Goal: Information Seeking & Learning: Check status

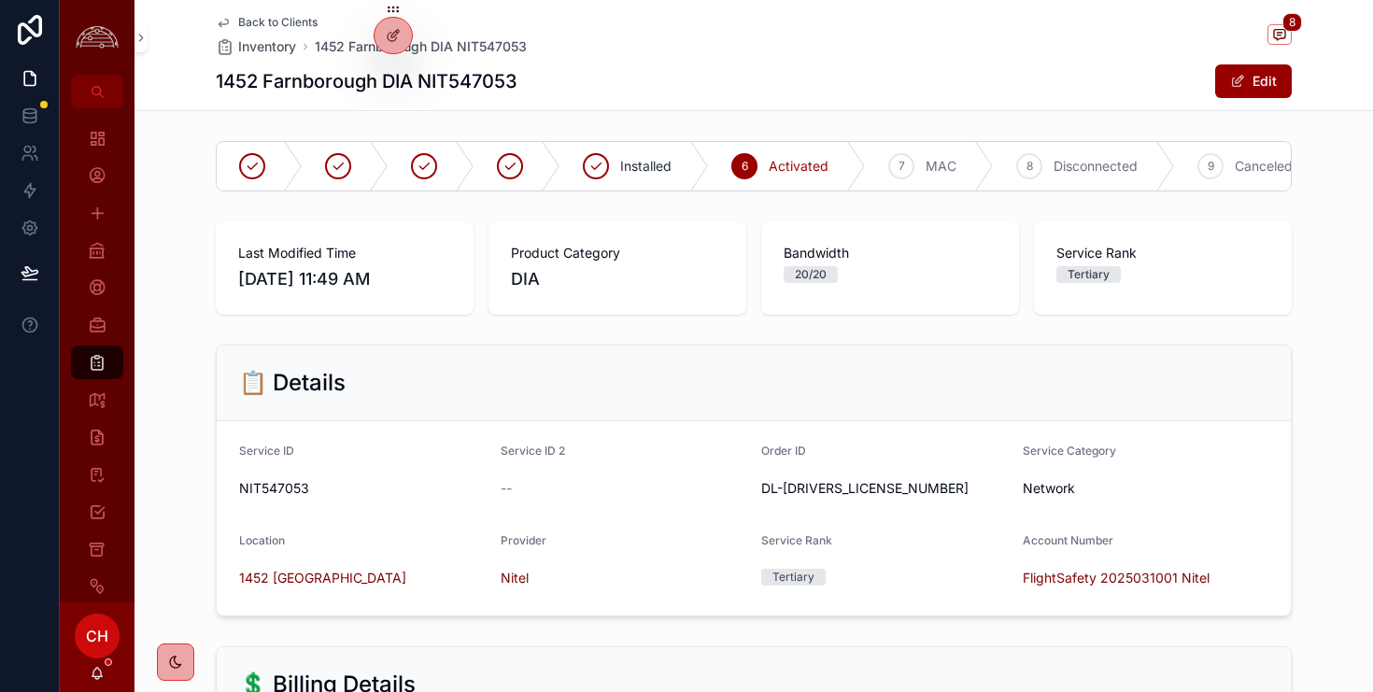
scroll to position [224, 0]
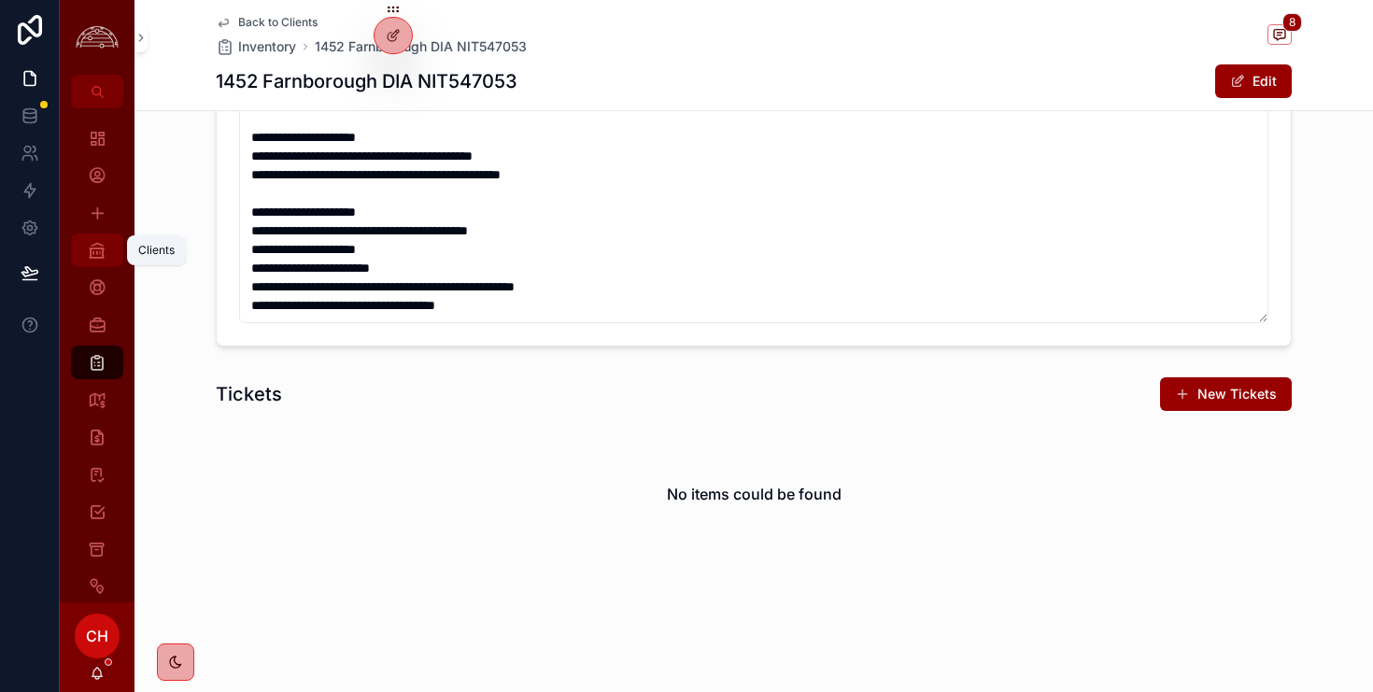
click at [98, 257] on icon "scrollable content" at bounding box center [97, 250] width 19 height 19
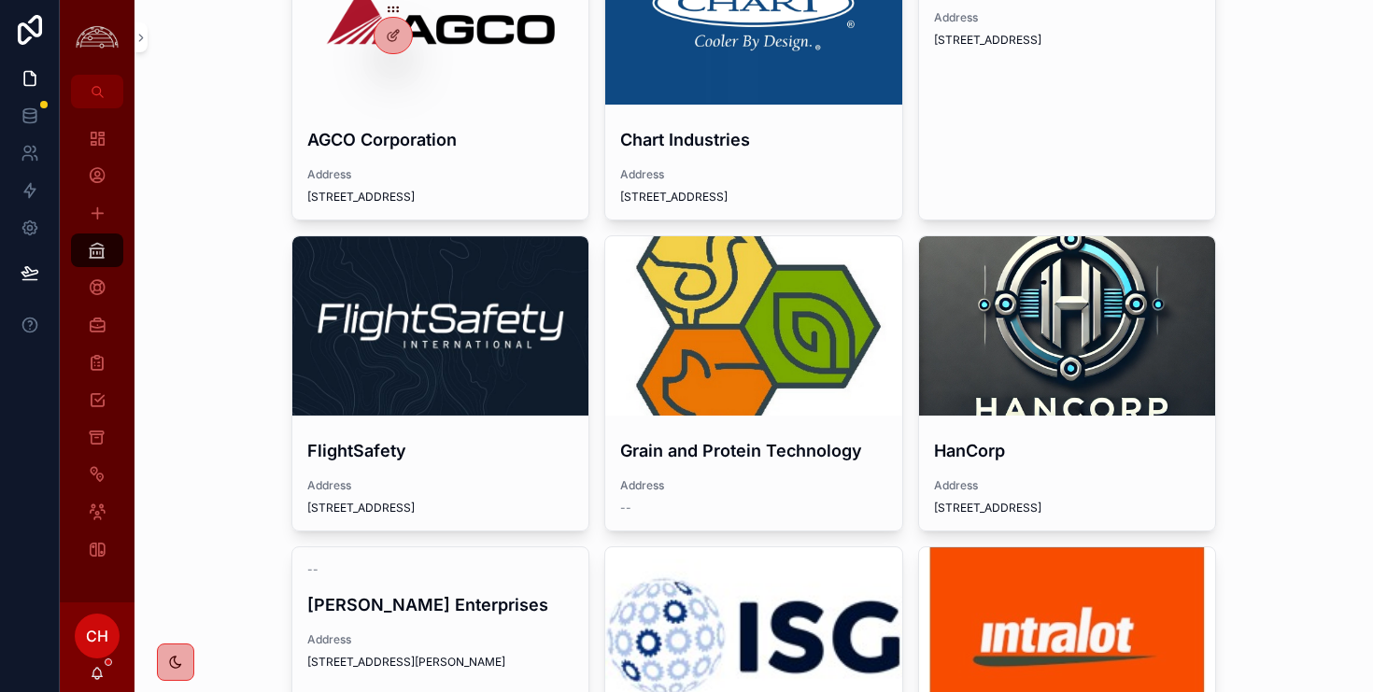
scroll to position [178, 0]
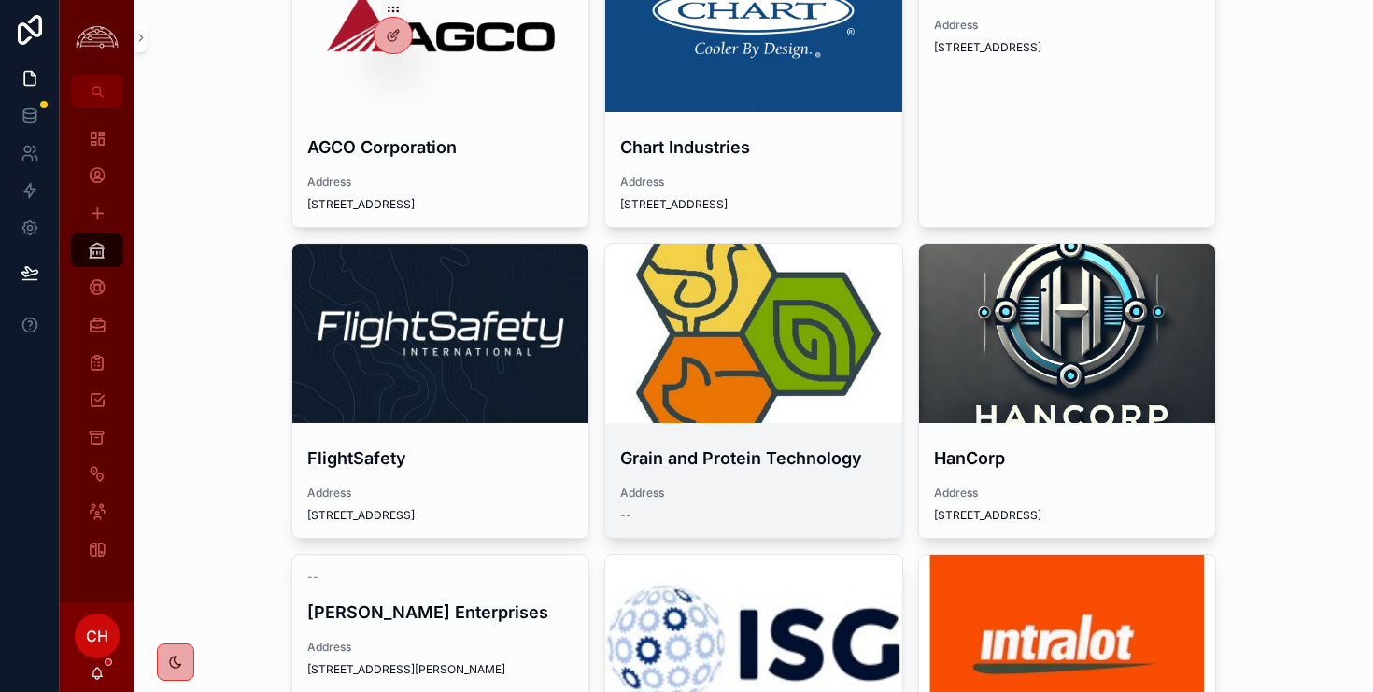
click at [848, 346] on div "scrollable content" at bounding box center [753, 333] width 297 height 179
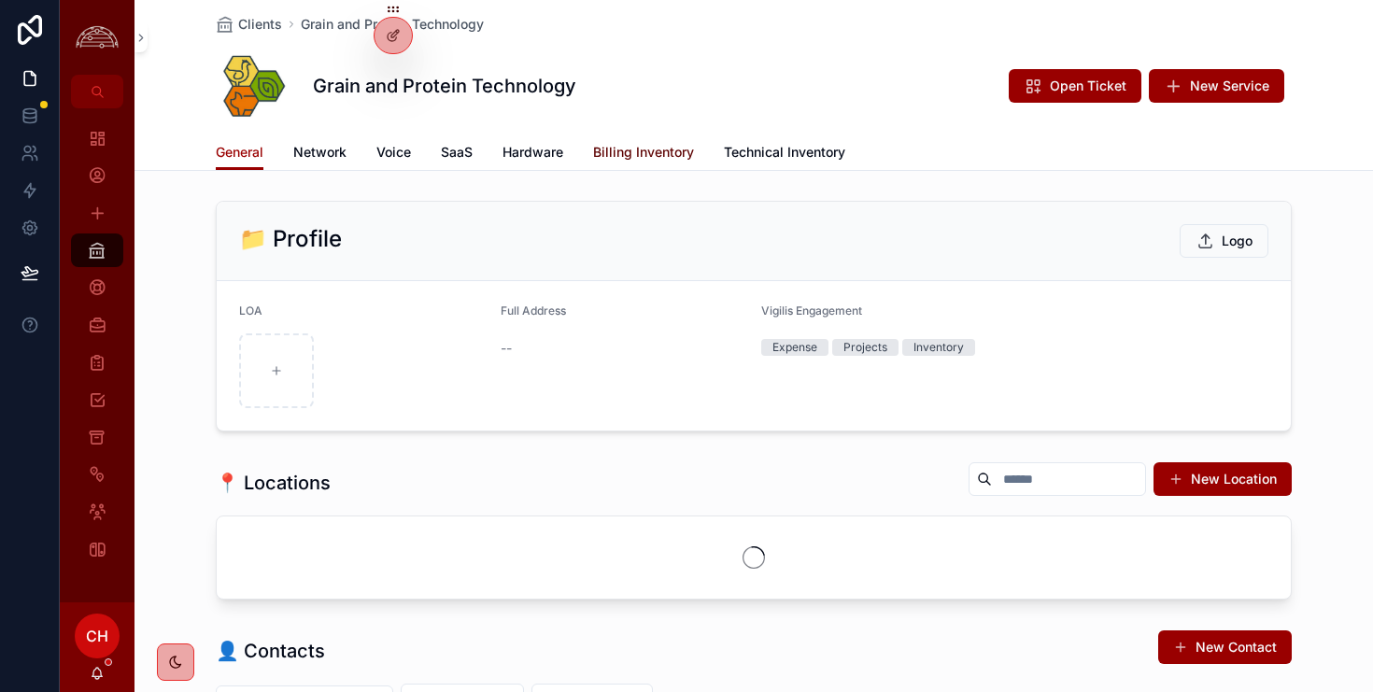
click at [657, 150] on span "Billing Inventory" at bounding box center [643, 152] width 101 height 19
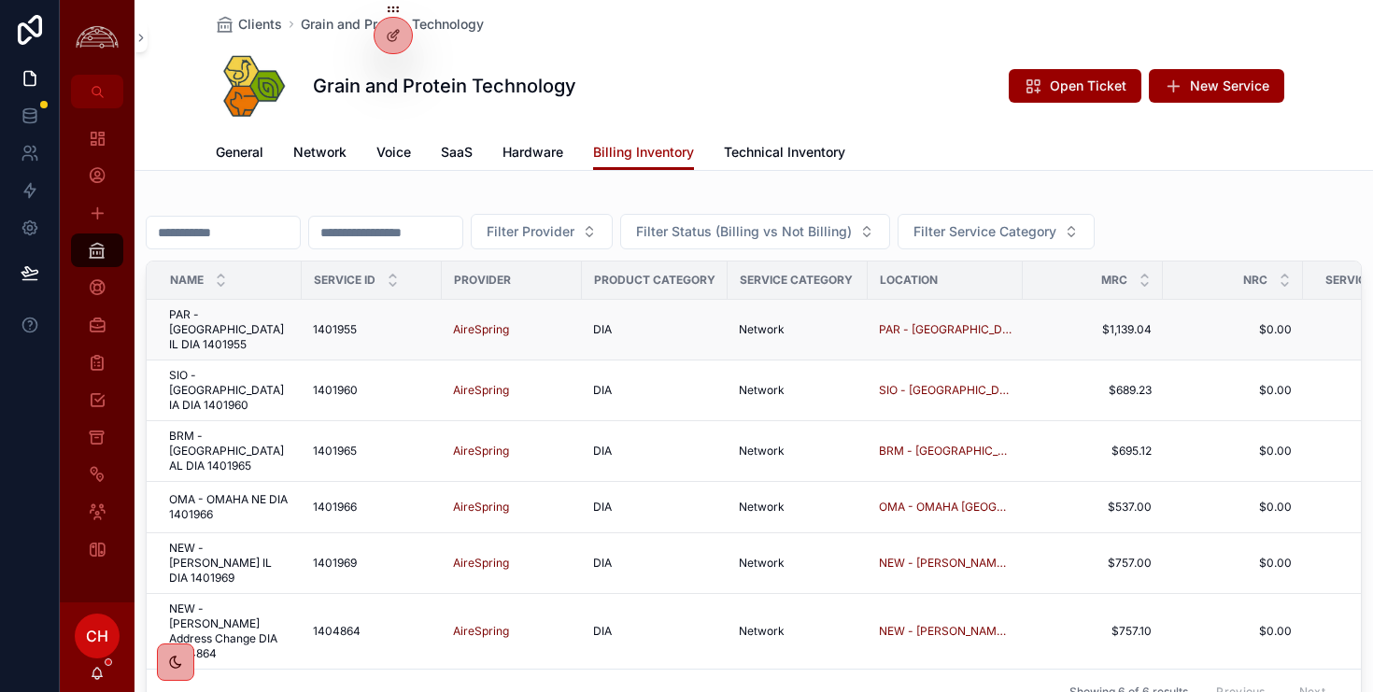
click at [270, 332] on span "PAR - [GEOGRAPHIC_DATA] IL DIA 1401955" at bounding box center [229, 329] width 121 height 45
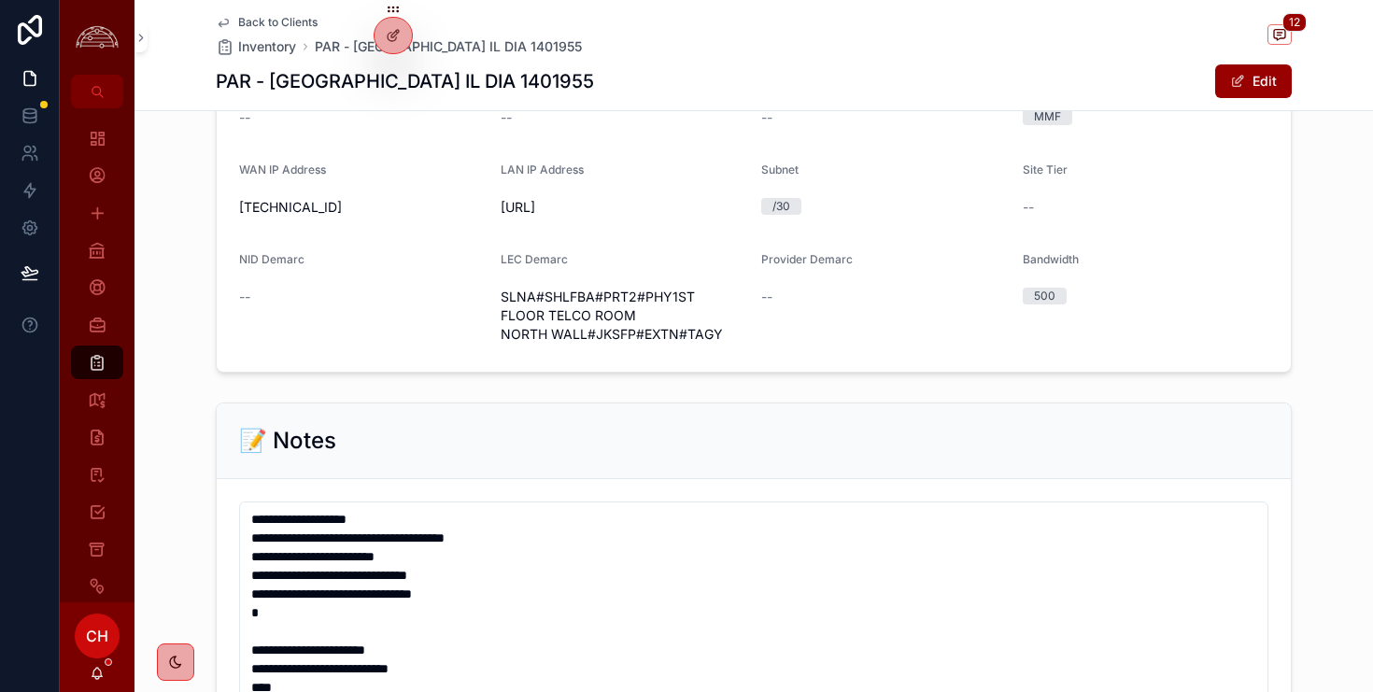
scroll to position [1107, 0]
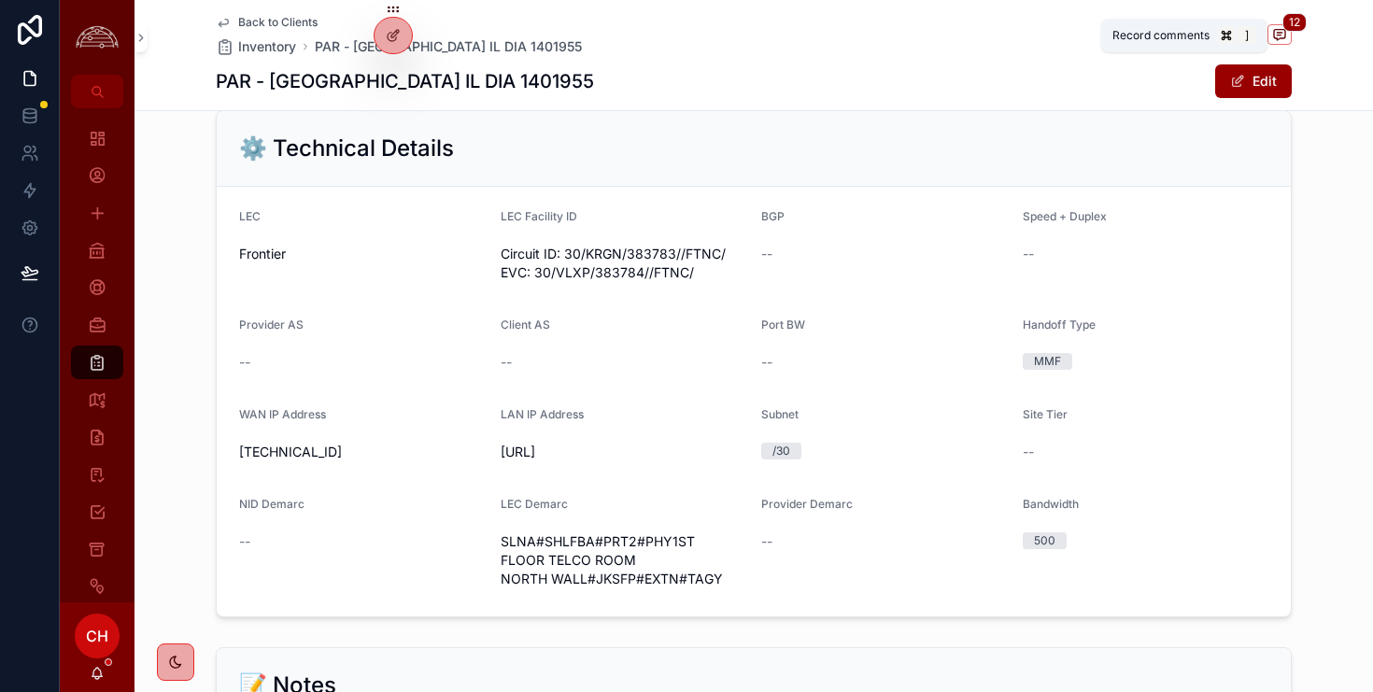
click at [1278, 30] on icon "scrollable content" at bounding box center [1279, 34] width 15 height 15
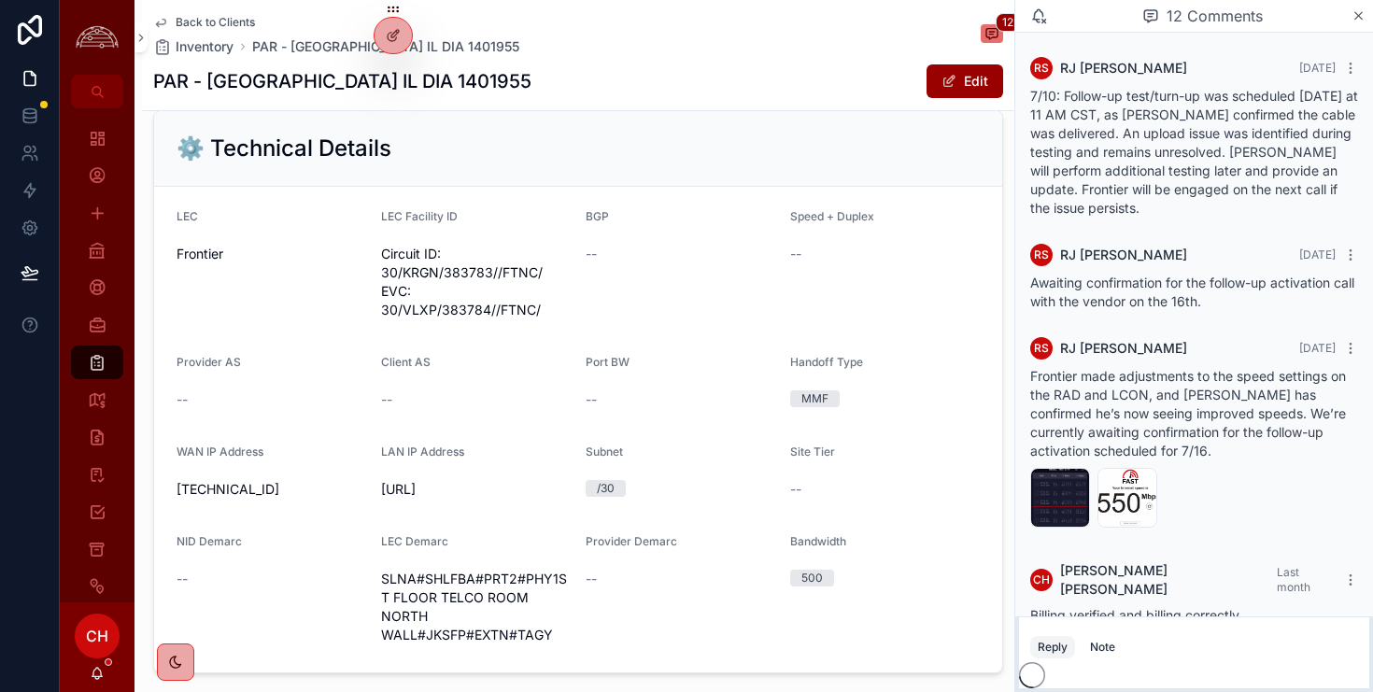
scroll to position [1515, 0]
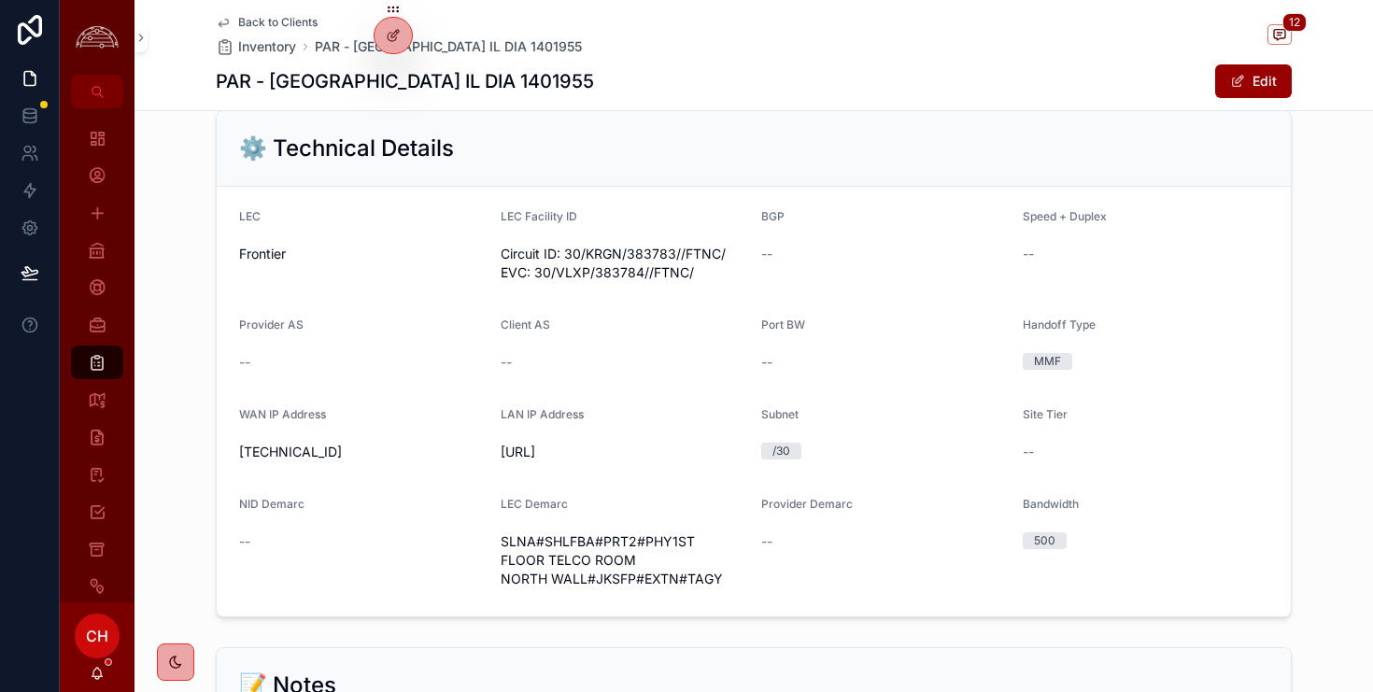
click at [299, 28] on span "Back to Clients" at bounding box center [277, 22] width 79 height 15
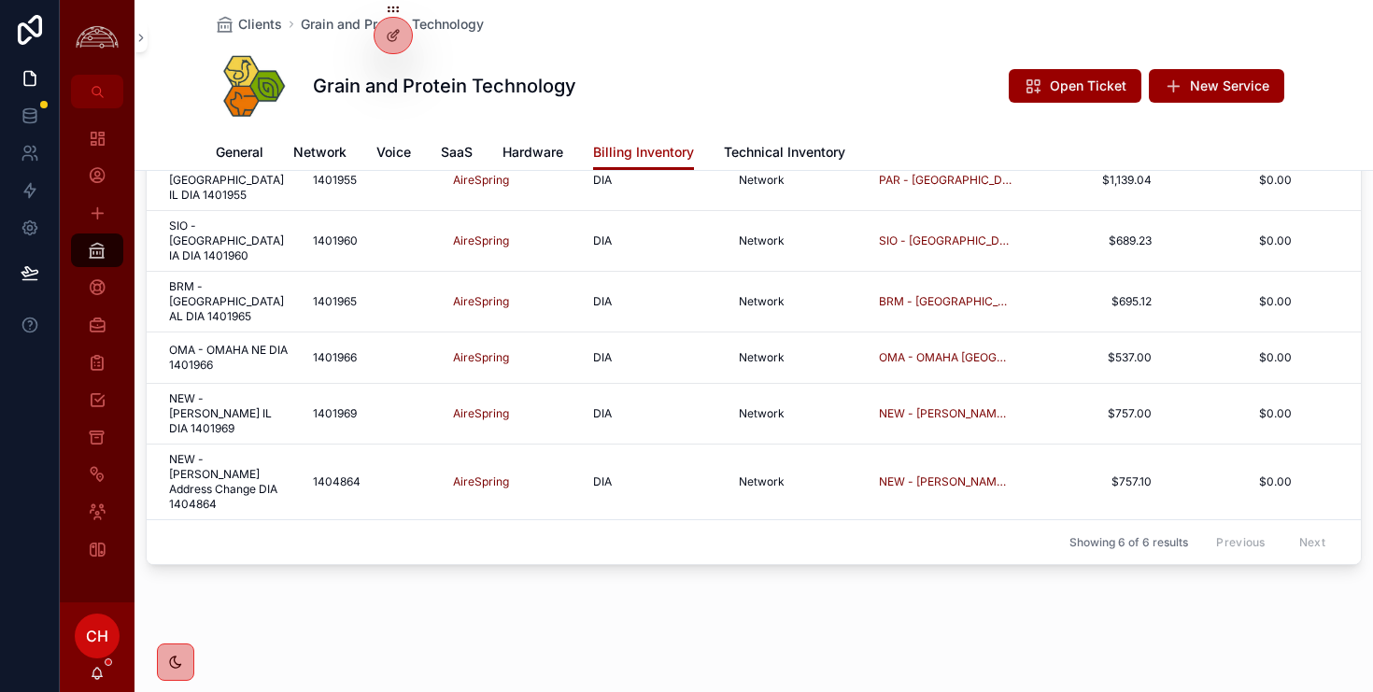
scroll to position [97, 0]
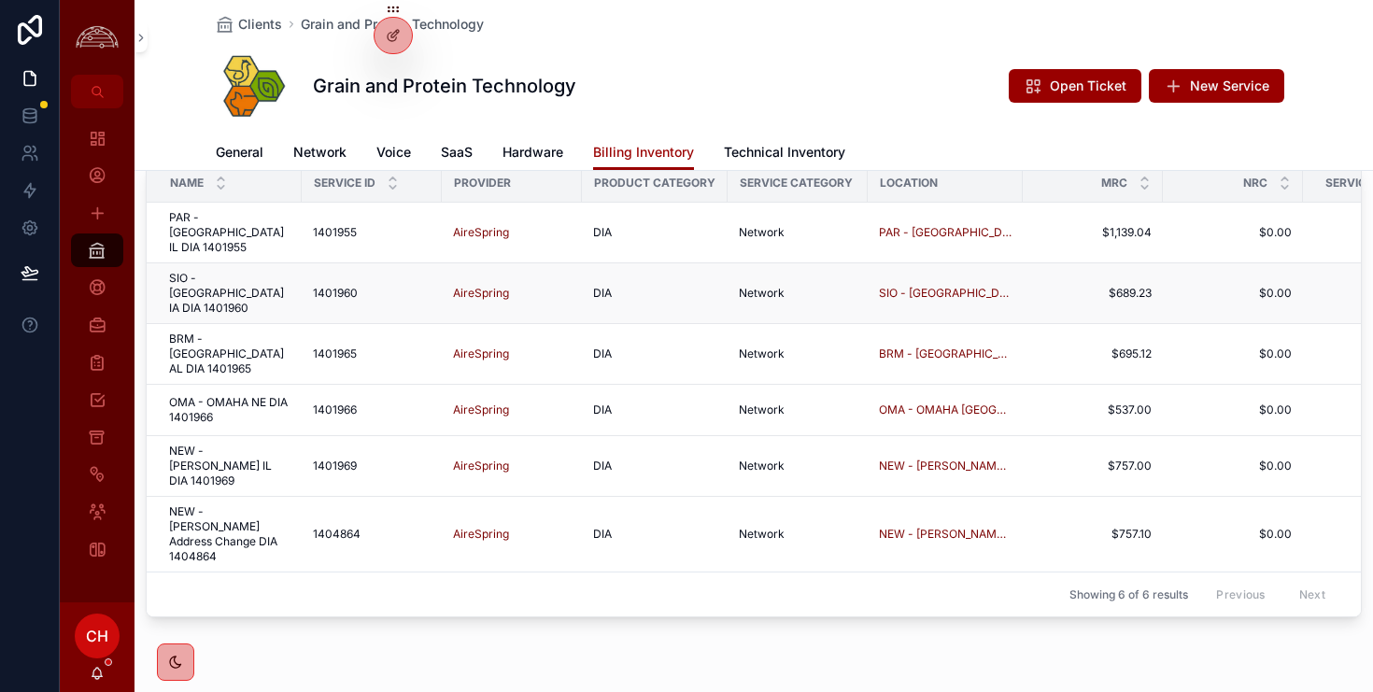
click at [251, 271] on span "SIO - [GEOGRAPHIC_DATA] IA DIA 1401960" at bounding box center [229, 293] width 121 height 45
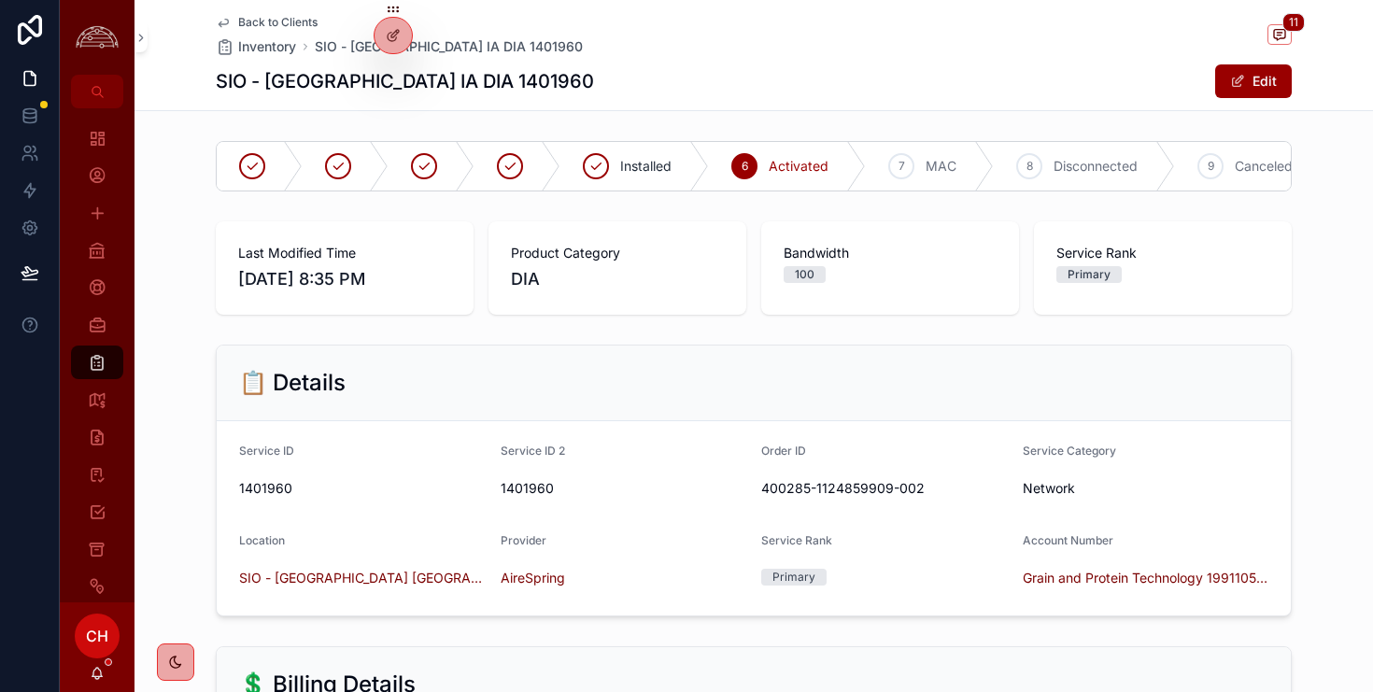
click at [1299, 35] on div "Back to Clients Inventory SIO - [GEOGRAPHIC_DATA] [GEOGRAPHIC_DATA] DIA 1401960…" at bounding box center [754, 55] width 1239 height 111
click at [1282, 36] on icon "scrollable content" at bounding box center [1279, 34] width 15 height 15
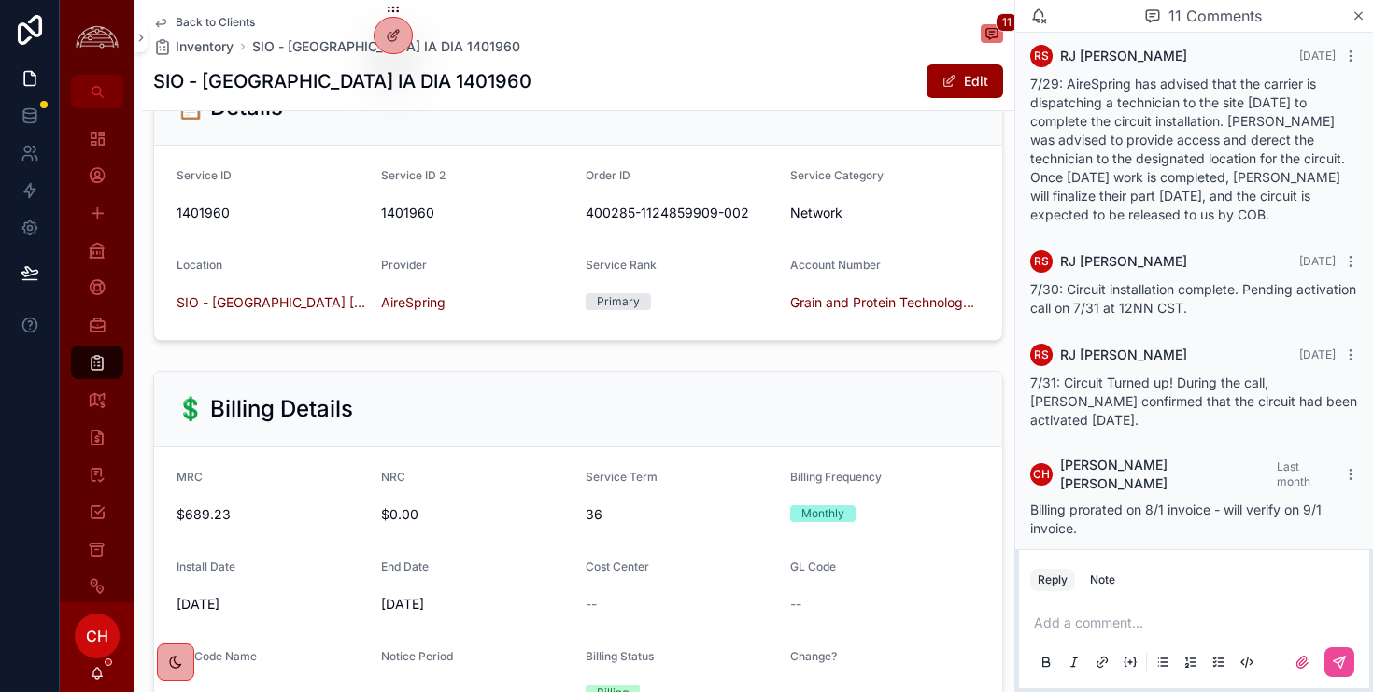
scroll to position [279, 0]
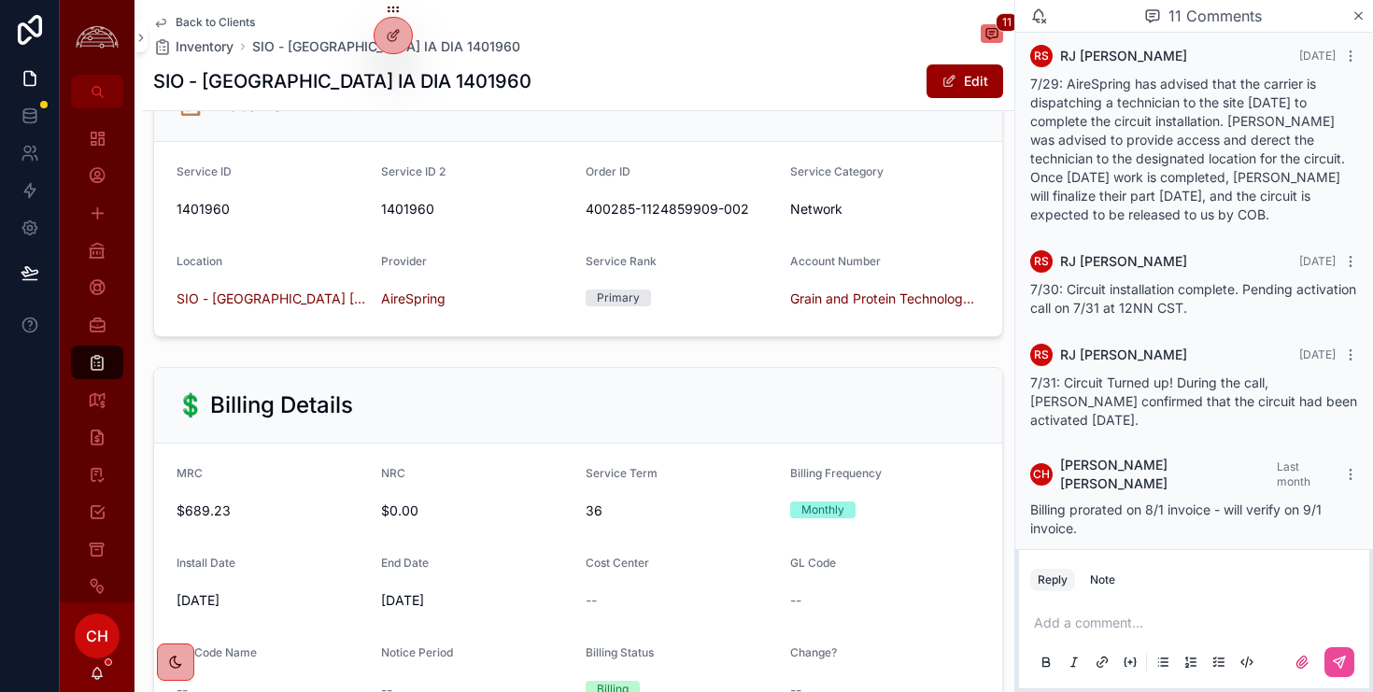
click at [1112, 606] on div "Add a comment..." at bounding box center [1194, 641] width 328 height 78
click at [1110, 617] on p "scrollable content" at bounding box center [1198, 623] width 328 height 19
click at [1343, 669] on icon "scrollable content" at bounding box center [1339, 662] width 15 height 15
click at [1355, 15] on icon "scrollable content" at bounding box center [1359, 15] width 14 height 15
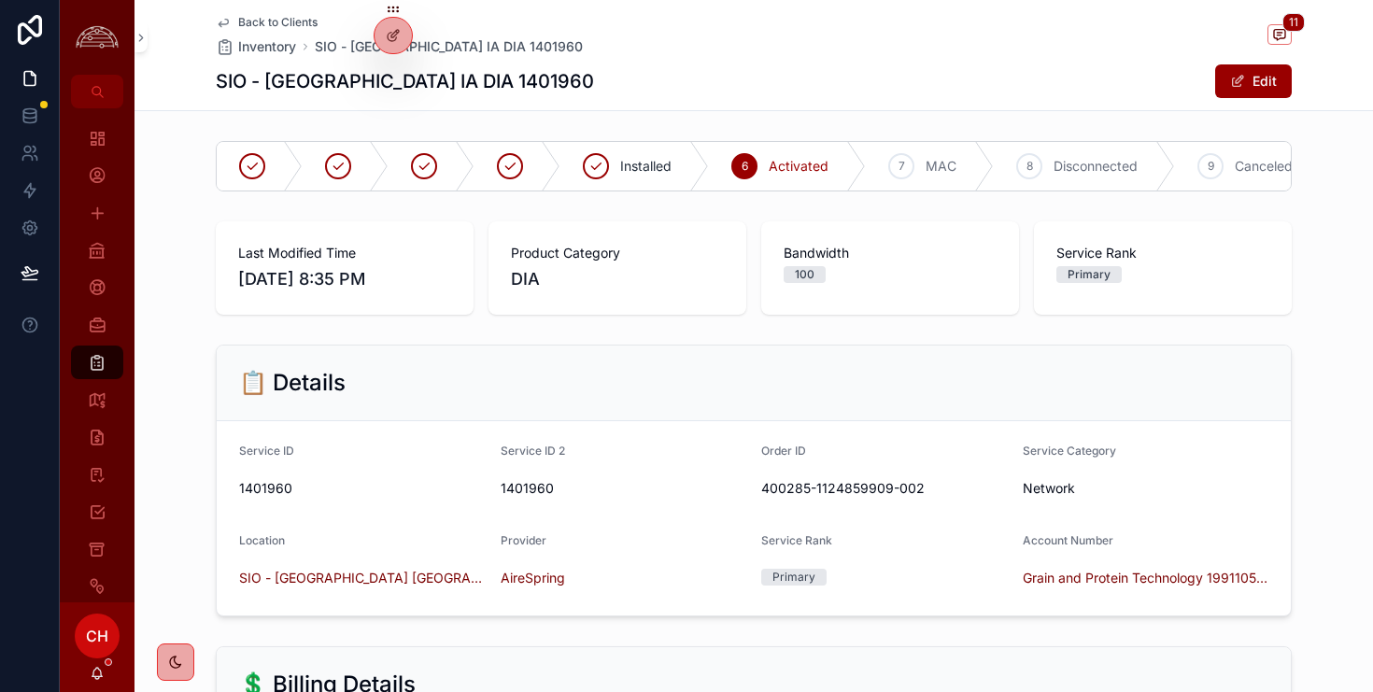
click at [306, 22] on span "Back to Clients" at bounding box center [277, 22] width 79 height 15
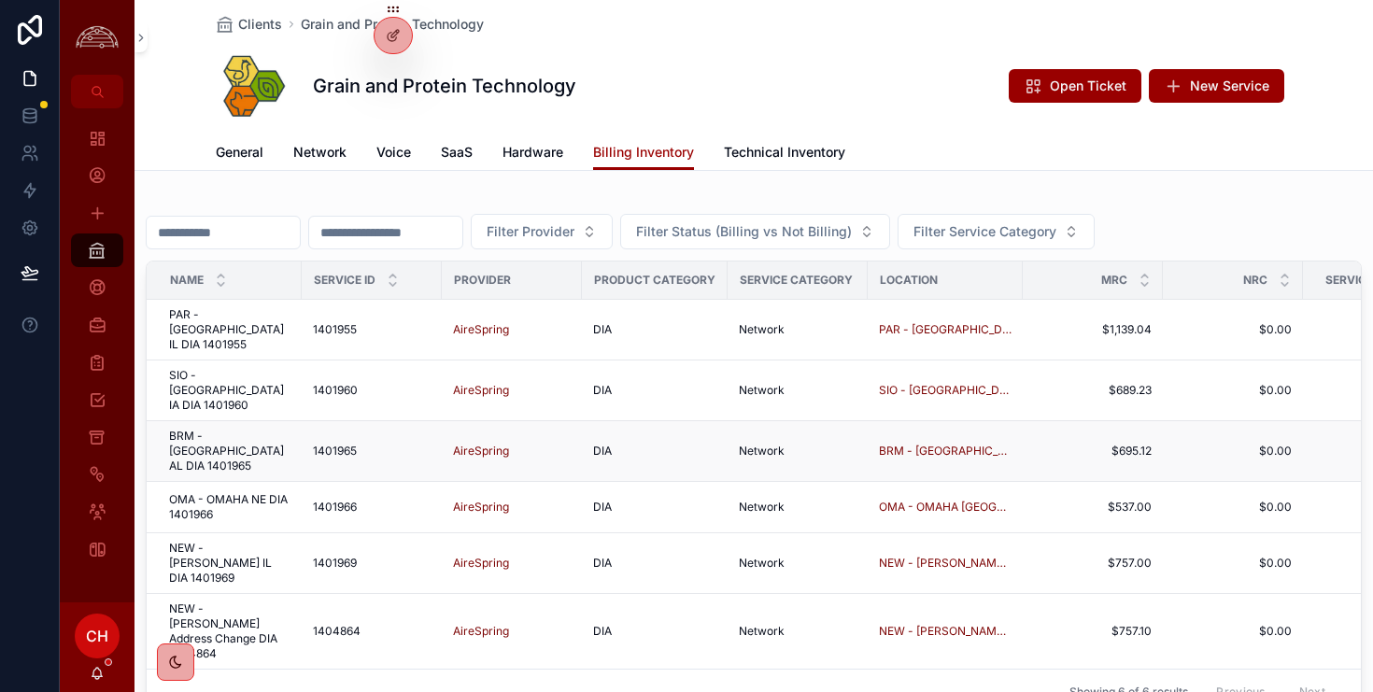
click at [266, 429] on span "BRM - [GEOGRAPHIC_DATA] AL DIA 1401965" at bounding box center [229, 451] width 121 height 45
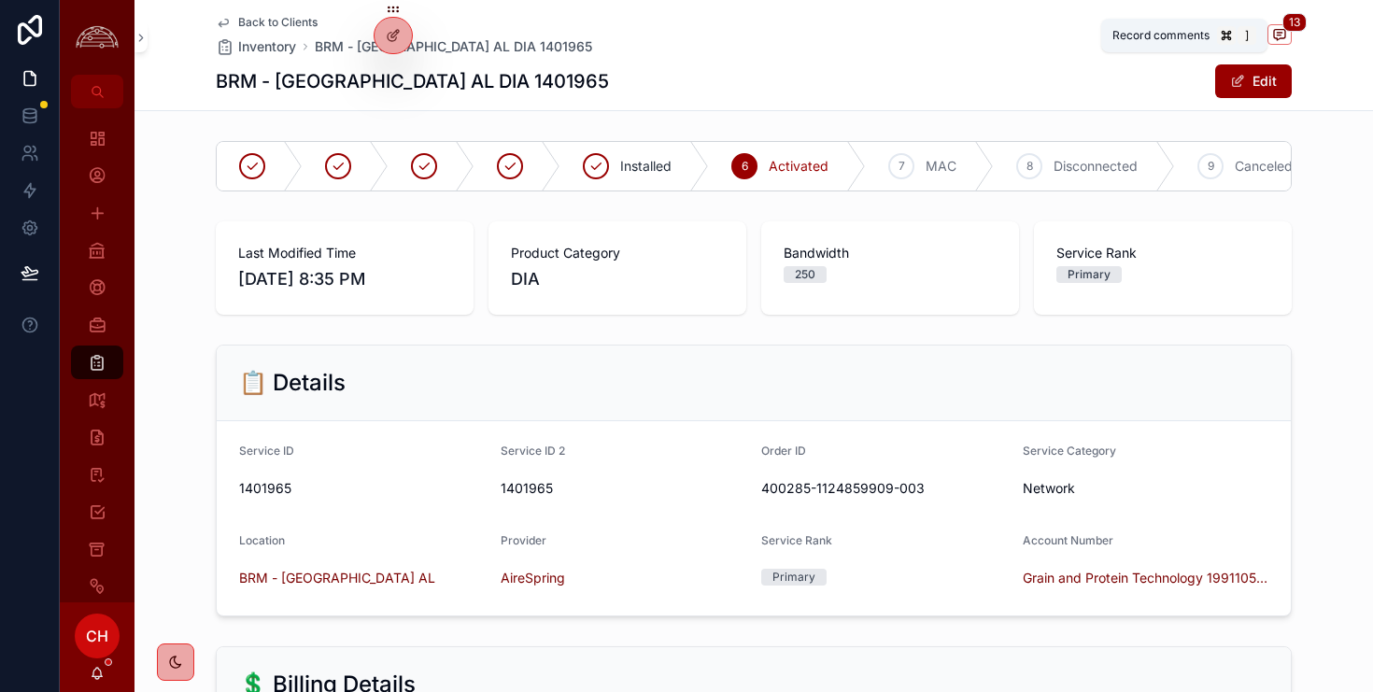
click at [1290, 24] on span "13" at bounding box center [1294, 22] width 24 height 19
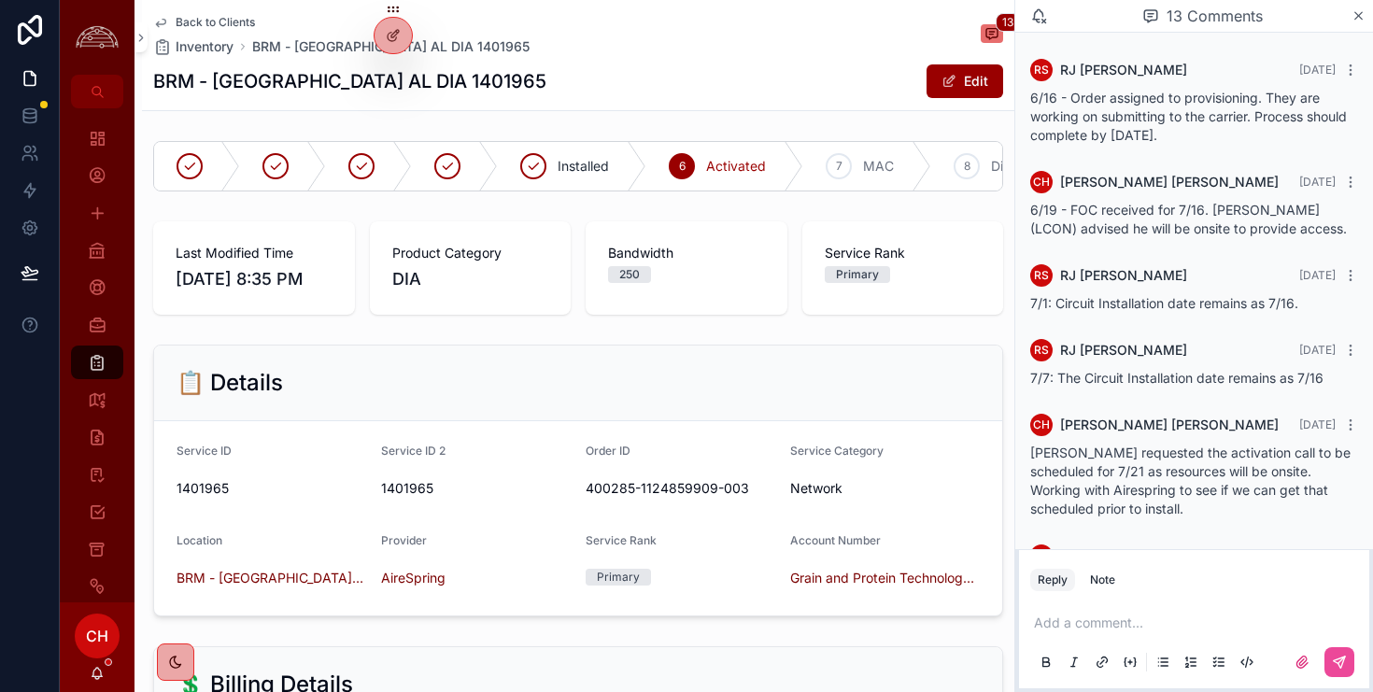
scroll to position [761, 0]
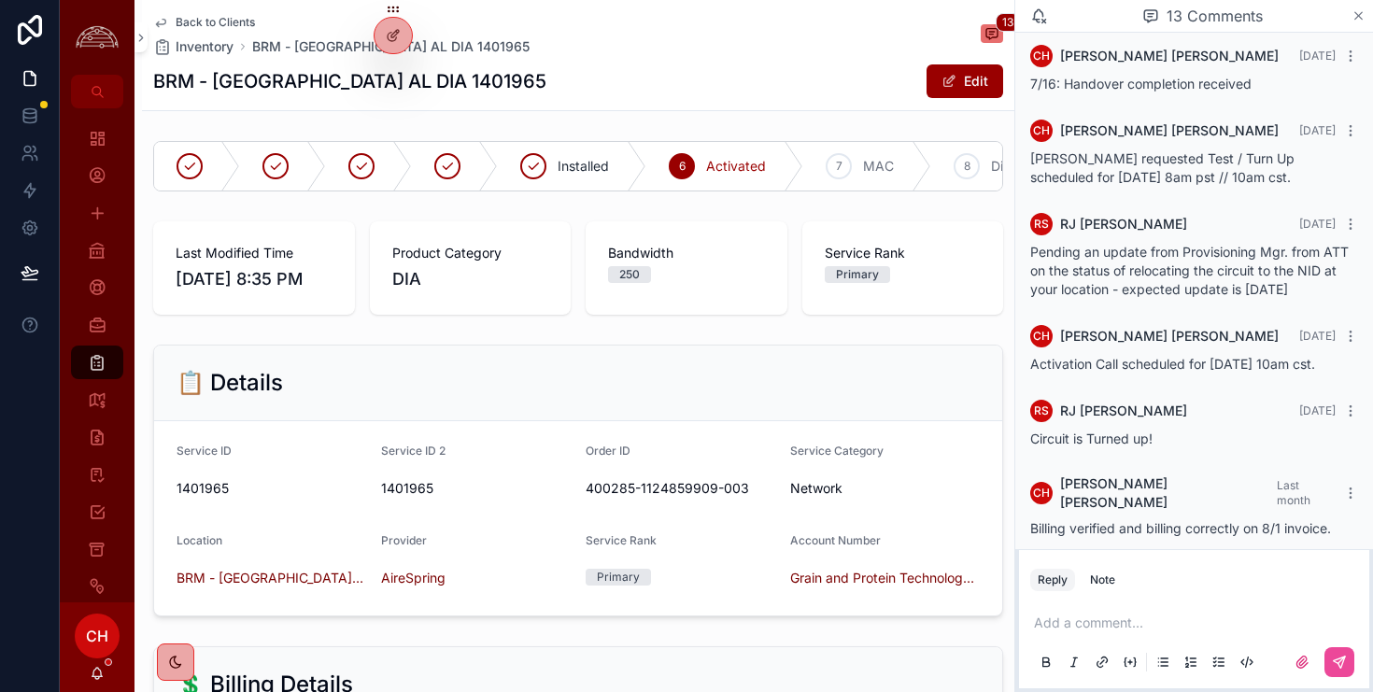
click at [1358, 11] on icon "scrollable content" at bounding box center [1359, 15] width 14 height 15
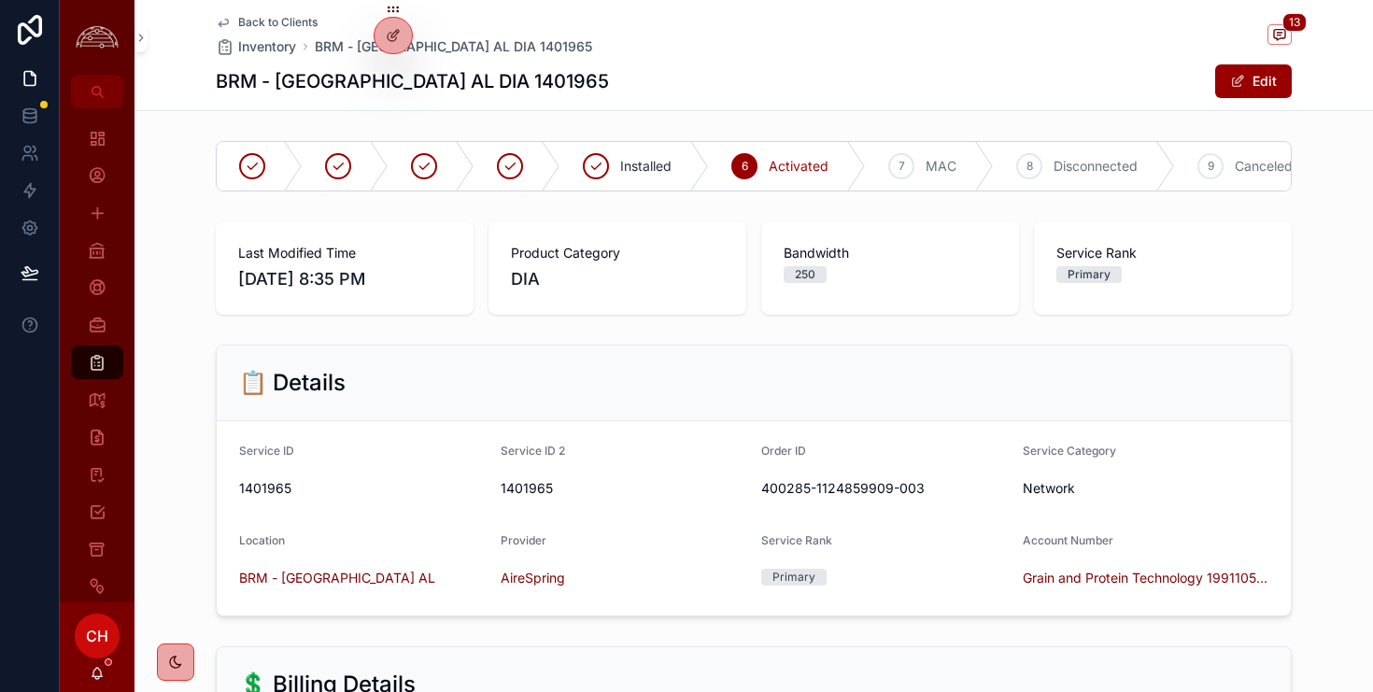
click at [300, 28] on span "Back to Clients" at bounding box center [277, 22] width 79 height 15
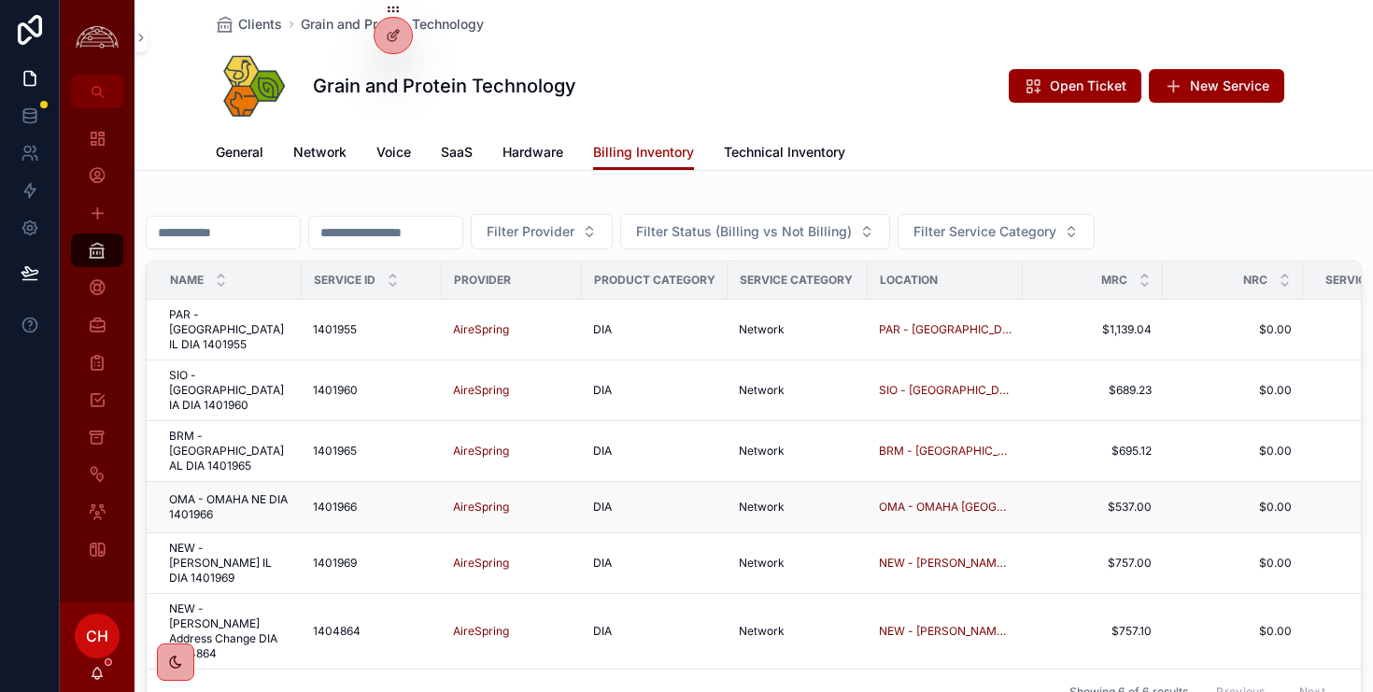
click at [243, 492] on span "OMA - OMAHA NE DIA 1401966" at bounding box center [229, 507] width 121 height 30
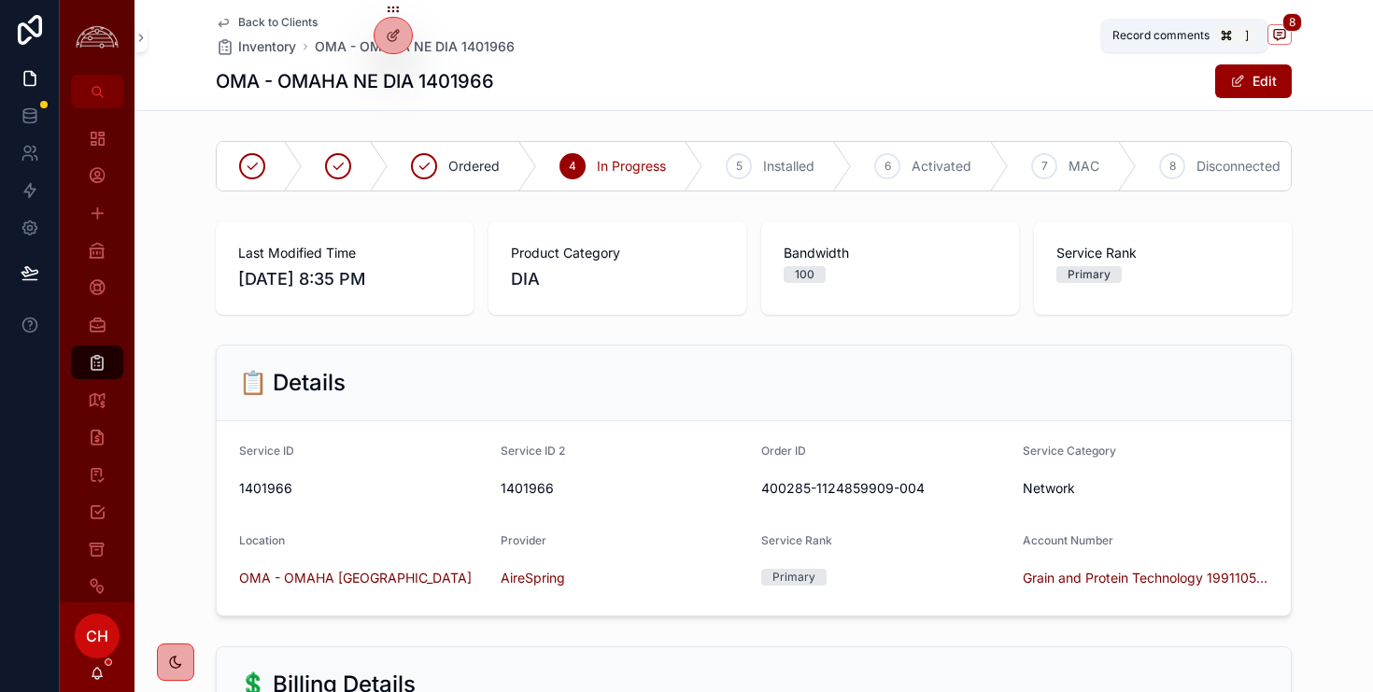
click at [1295, 28] on span "8" at bounding box center [1292, 22] width 20 height 19
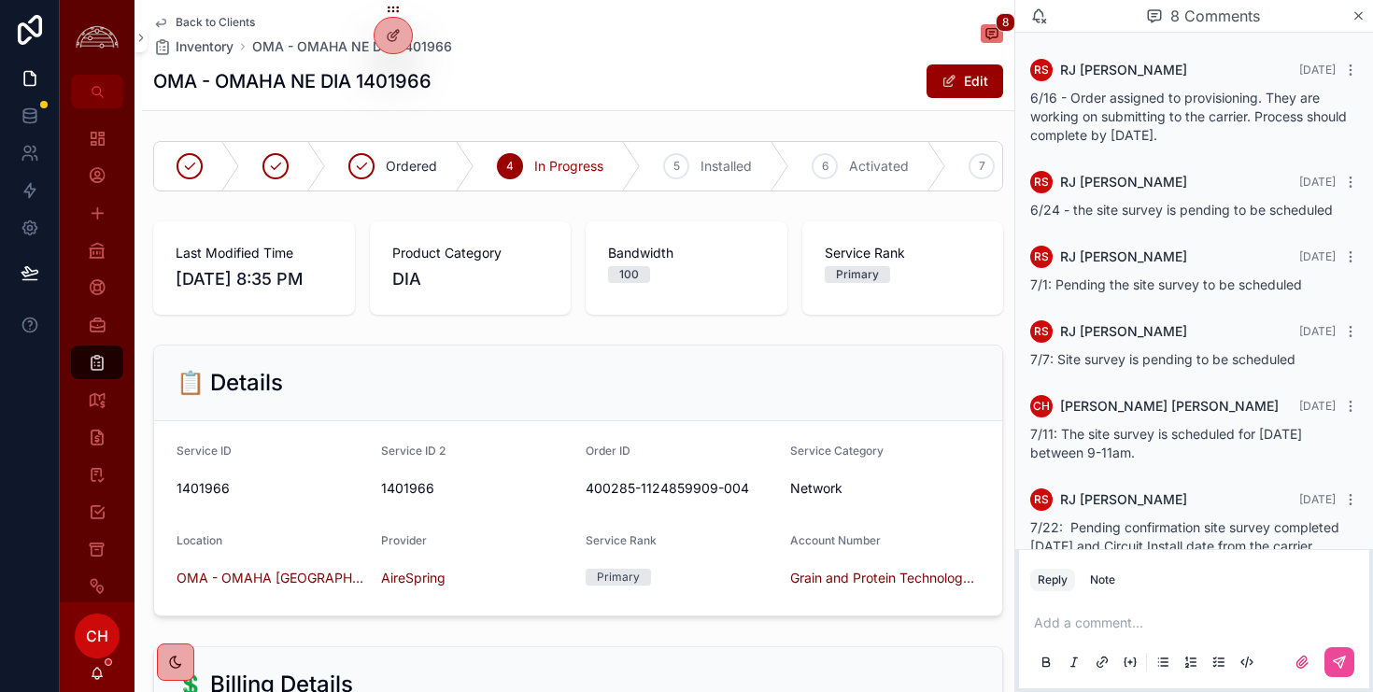
scroll to position [676, 0]
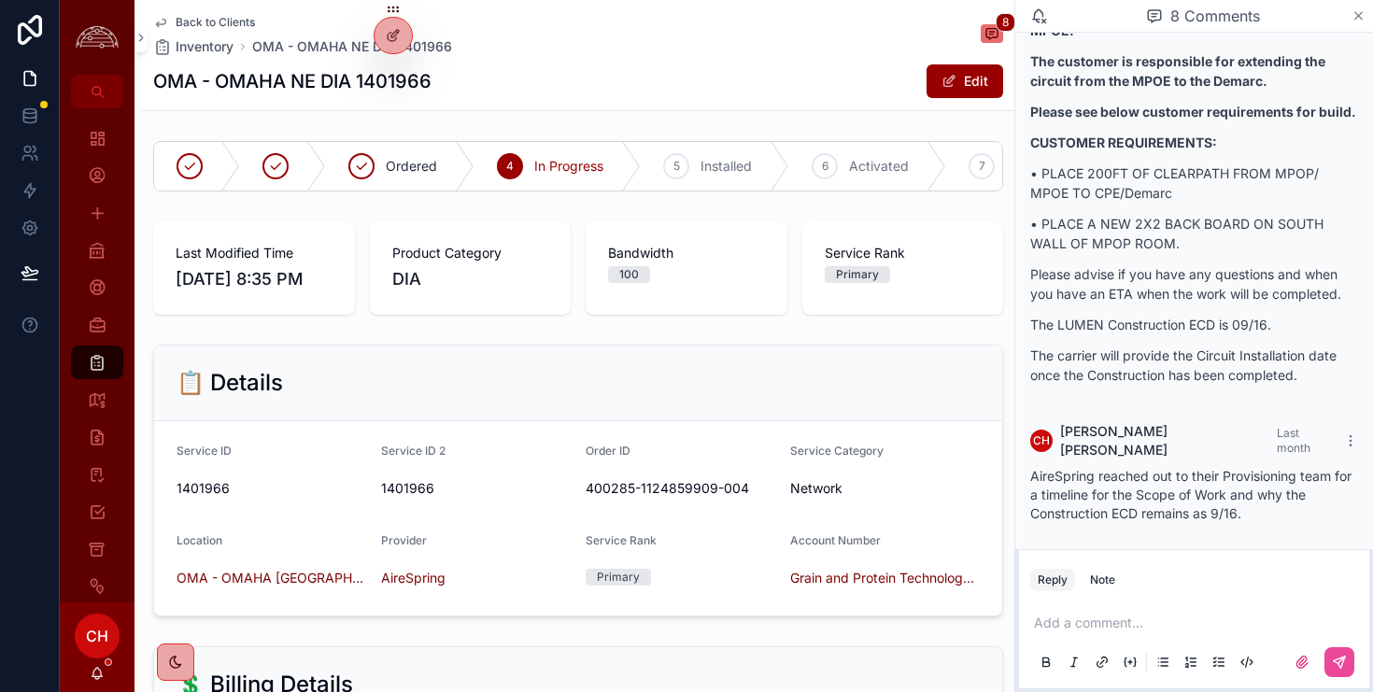
click at [1363, 17] on icon "scrollable content" at bounding box center [1359, 15] width 14 height 15
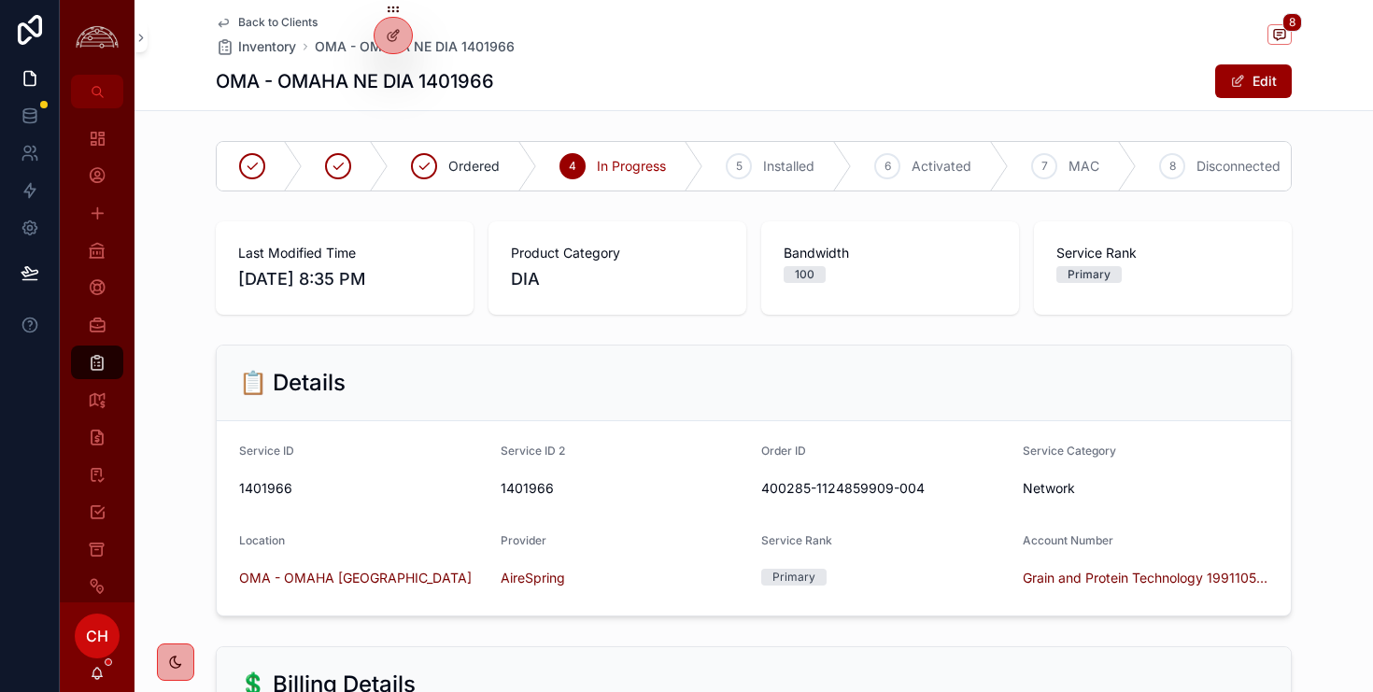
click at [278, 21] on span "Back to Clients" at bounding box center [277, 22] width 79 height 15
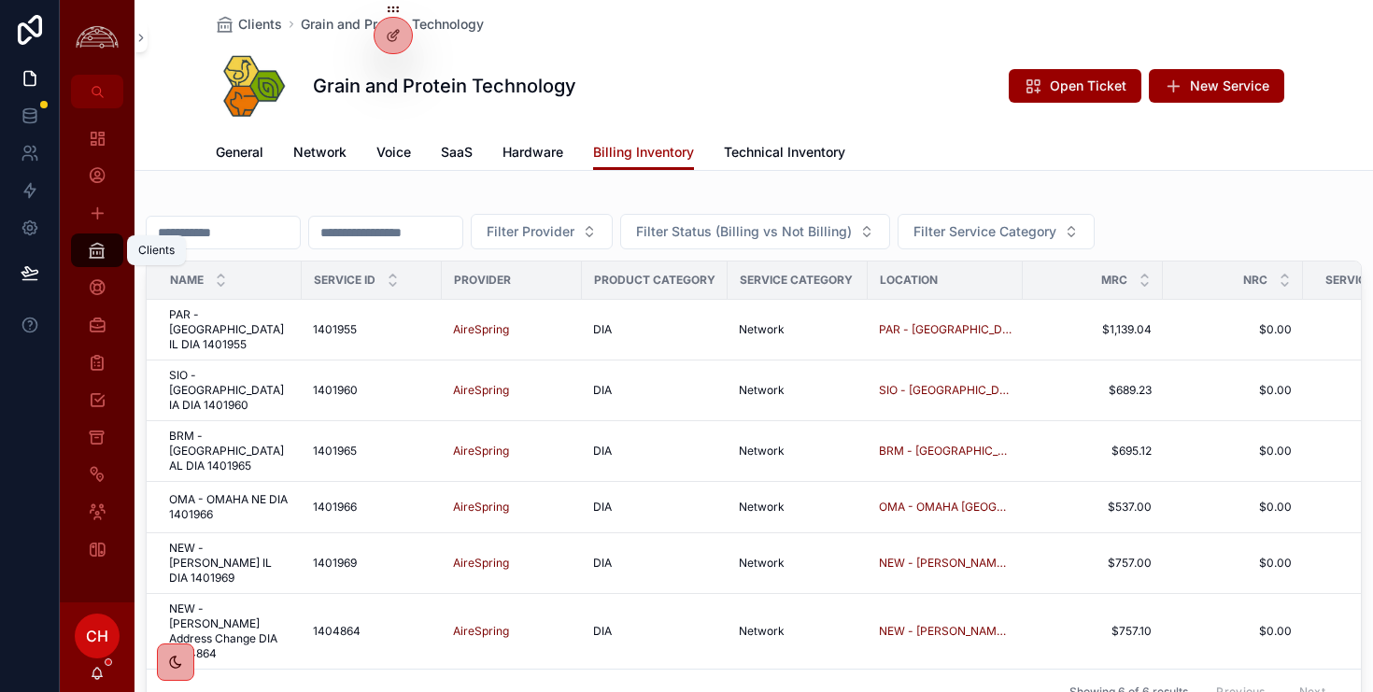
click at [100, 256] on icon "scrollable content" at bounding box center [97, 250] width 19 height 19
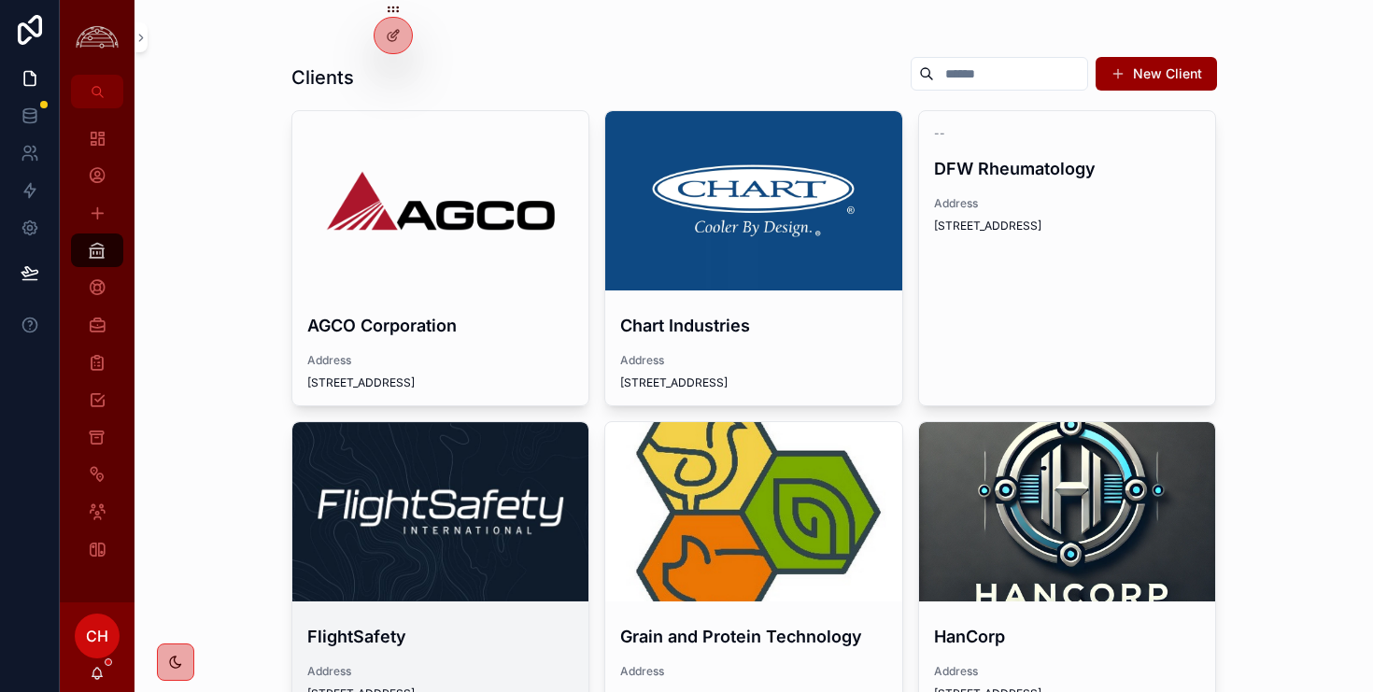
click at [407, 512] on div "scrollable content" at bounding box center [440, 512] width 297 height 22
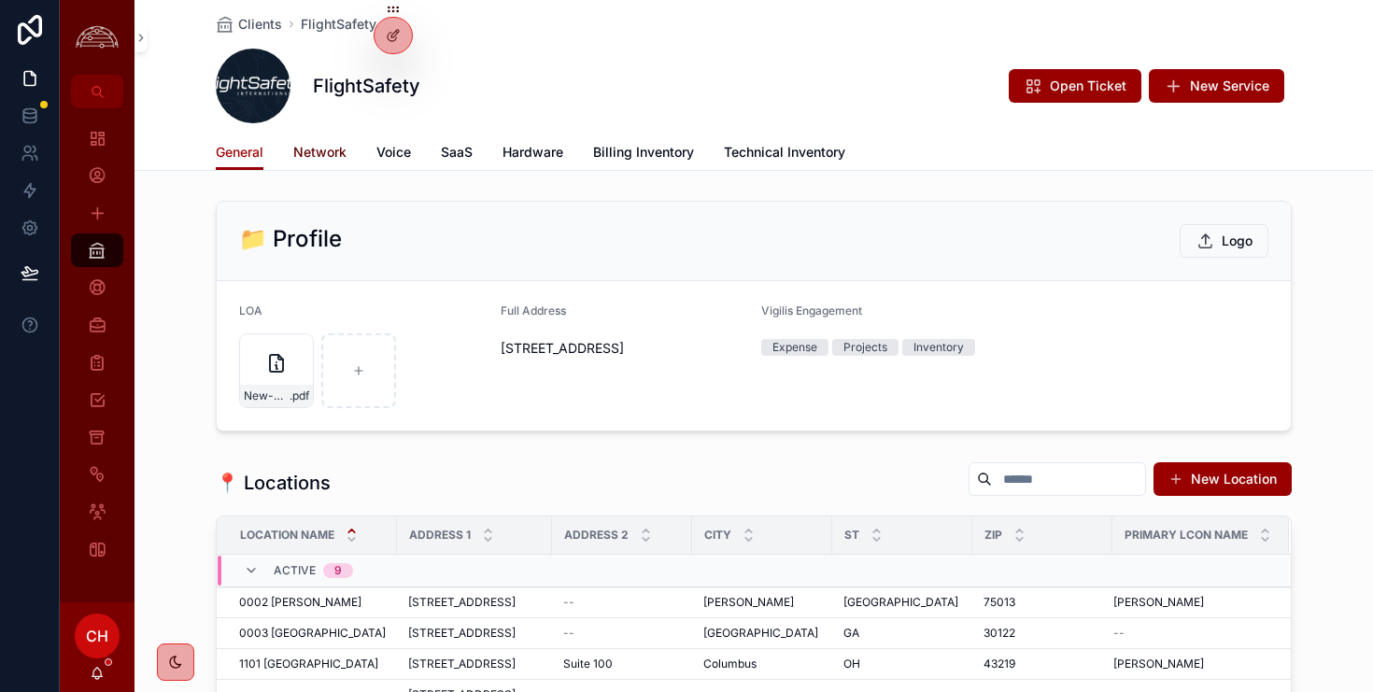
click at [333, 154] on span "Network" at bounding box center [319, 152] width 53 height 19
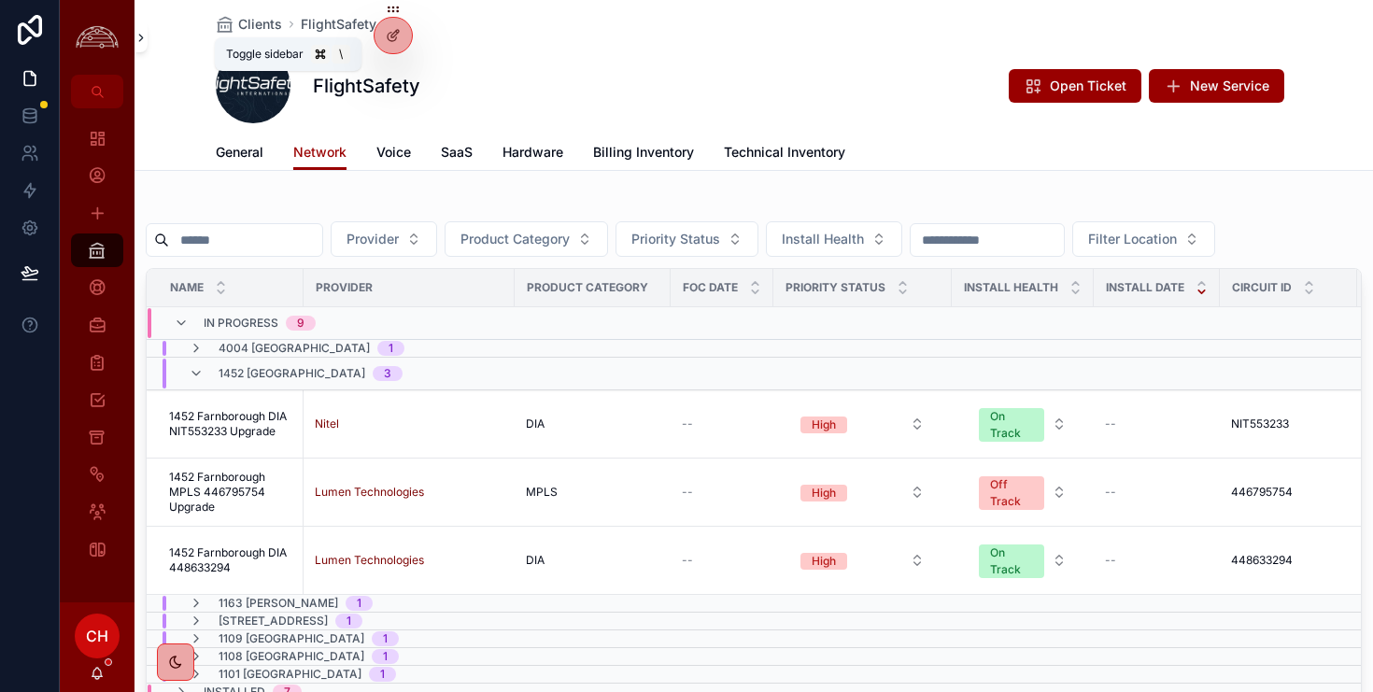
click at [144, 38] on icon "scrollable content" at bounding box center [141, 38] width 13 height 14
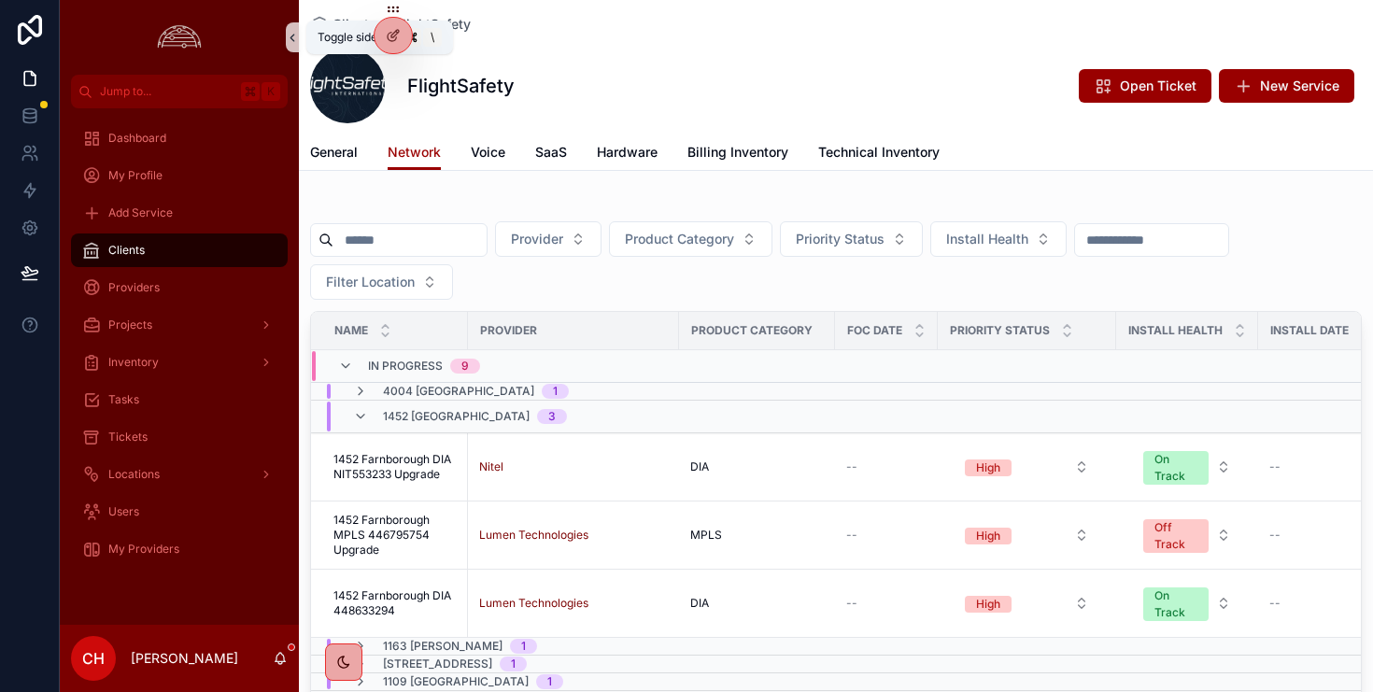
click at [288, 33] on icon "scrollable content" at bounding box center [292, 38] width 13 height 14
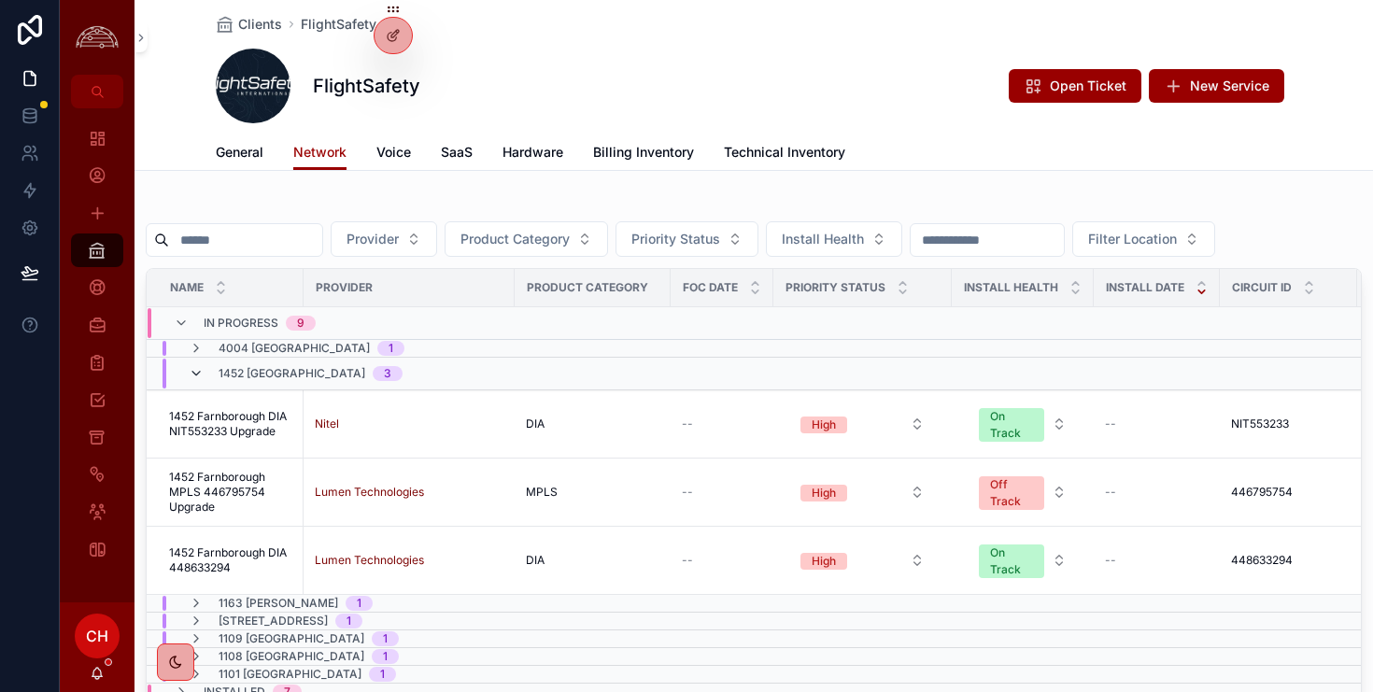
click at [200, 377] on icon "scrollable content" at bounding box center [196, 373] width 15 height 15
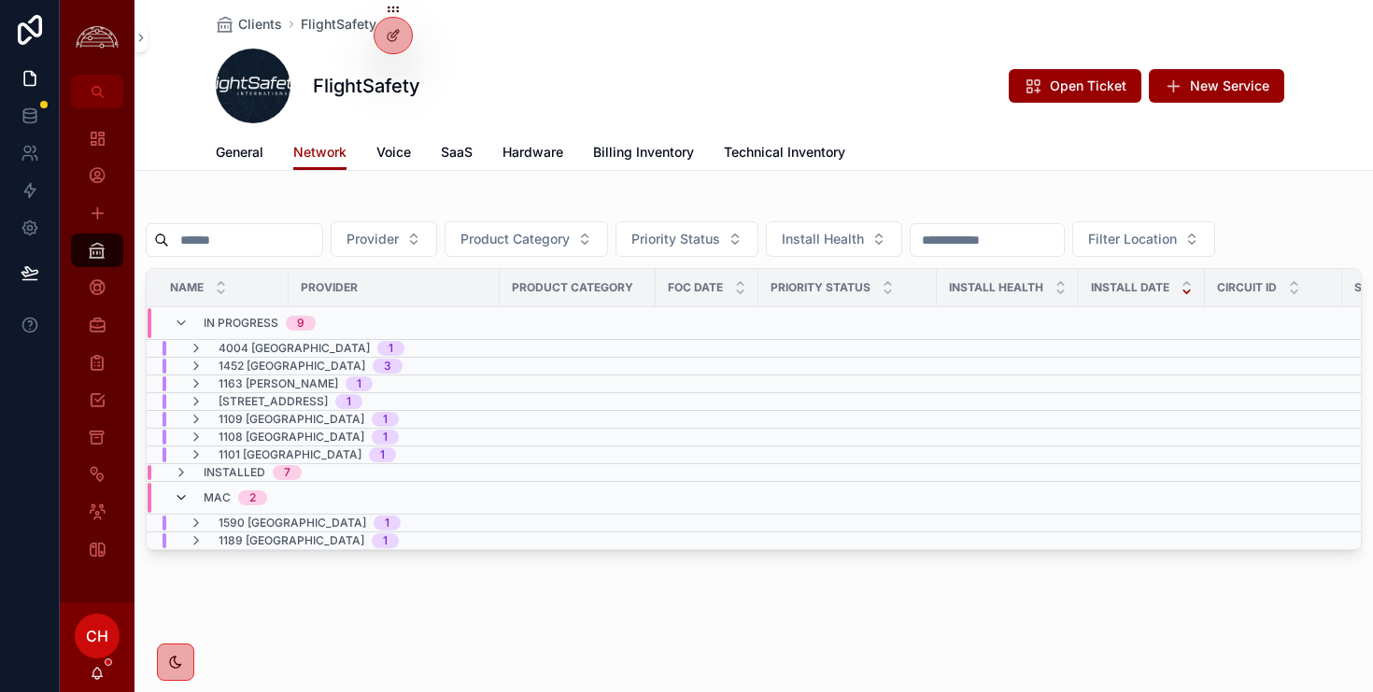
click at [181, 496] on icon "scrollable content" at bounding box center [181, 497] width 15 height 15
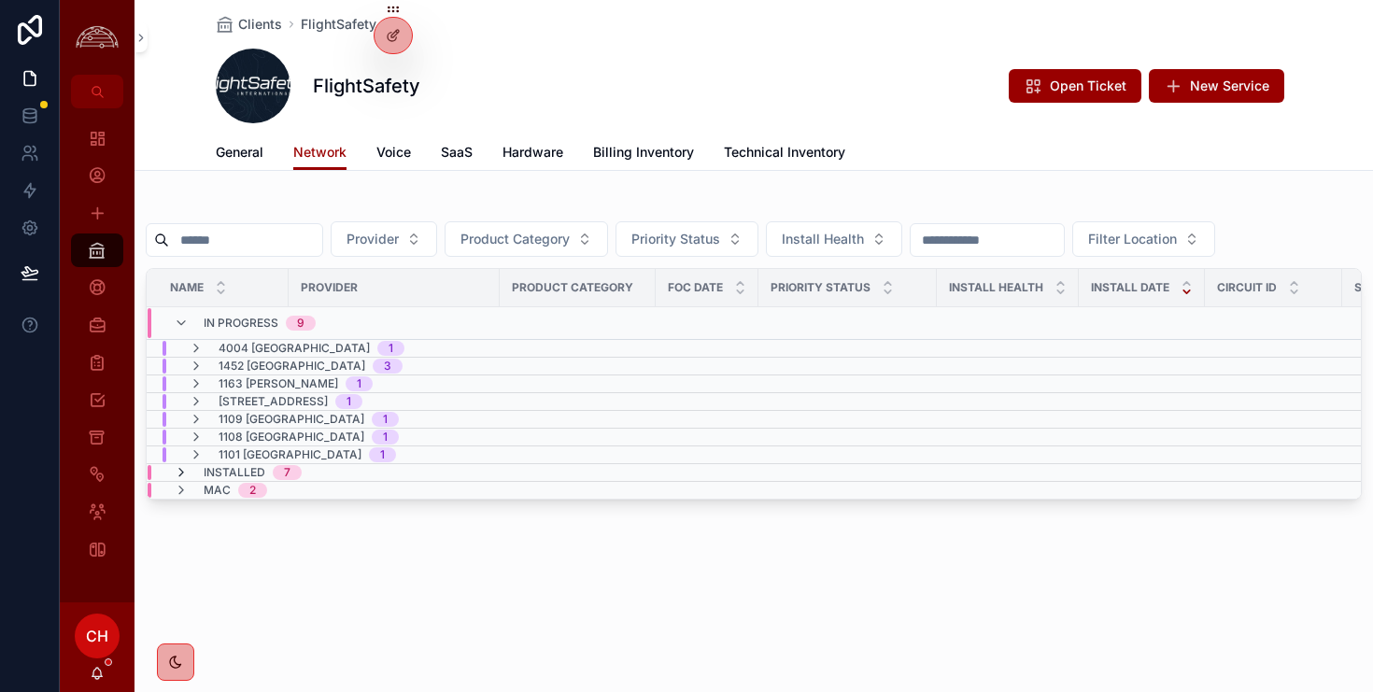
click at [179, 473] on icon "scrollable content" at bounding box center [181, 472] width 15 height 15
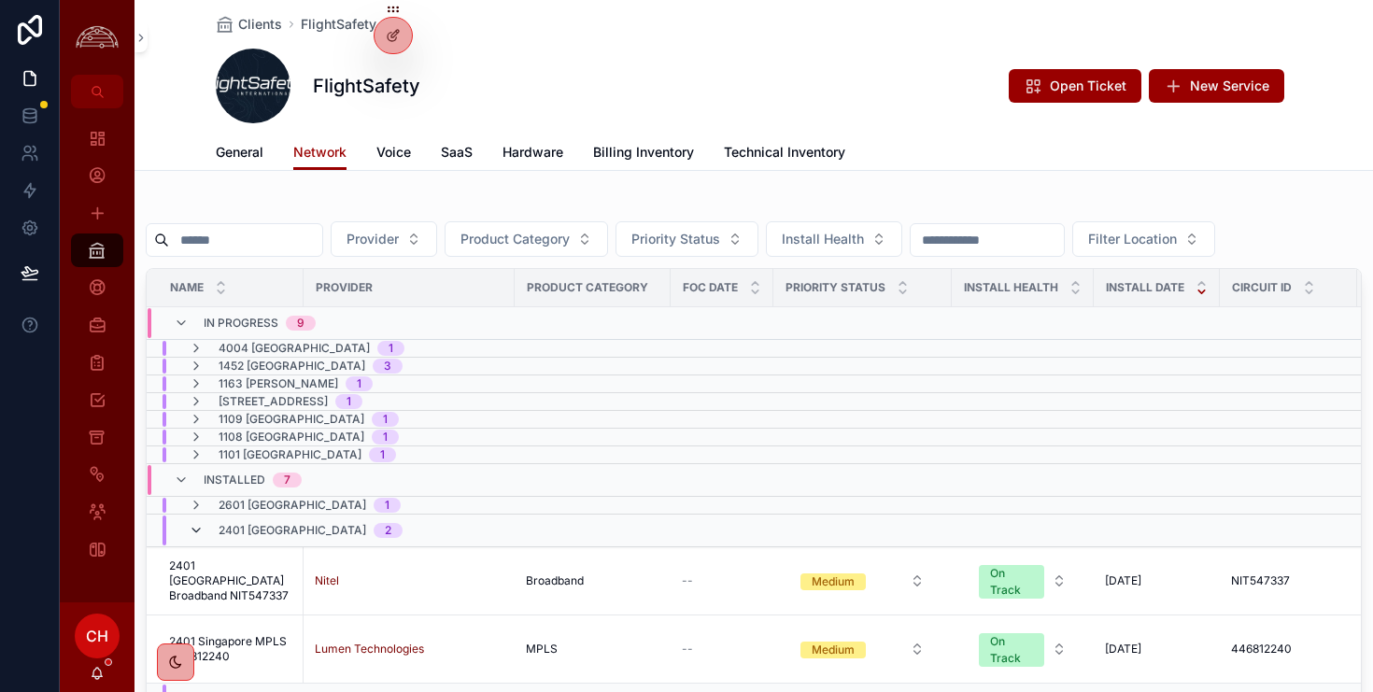
click at [197, 533] on icon "scrollable content" at bounding box center [196, 530] width 15 height 15
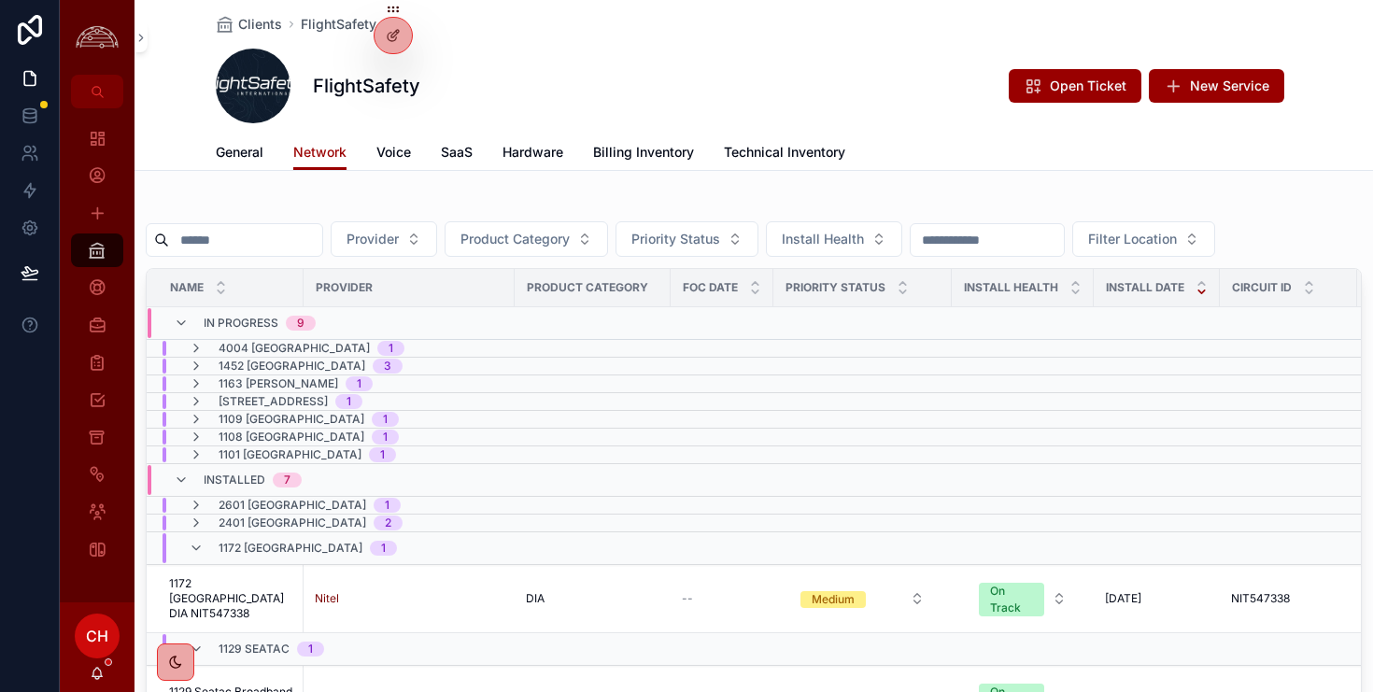
scroll to position [1, 0]
click at [198, 545] on icon "scrollable content" at bounding box center [196, 547] width 15 height 15
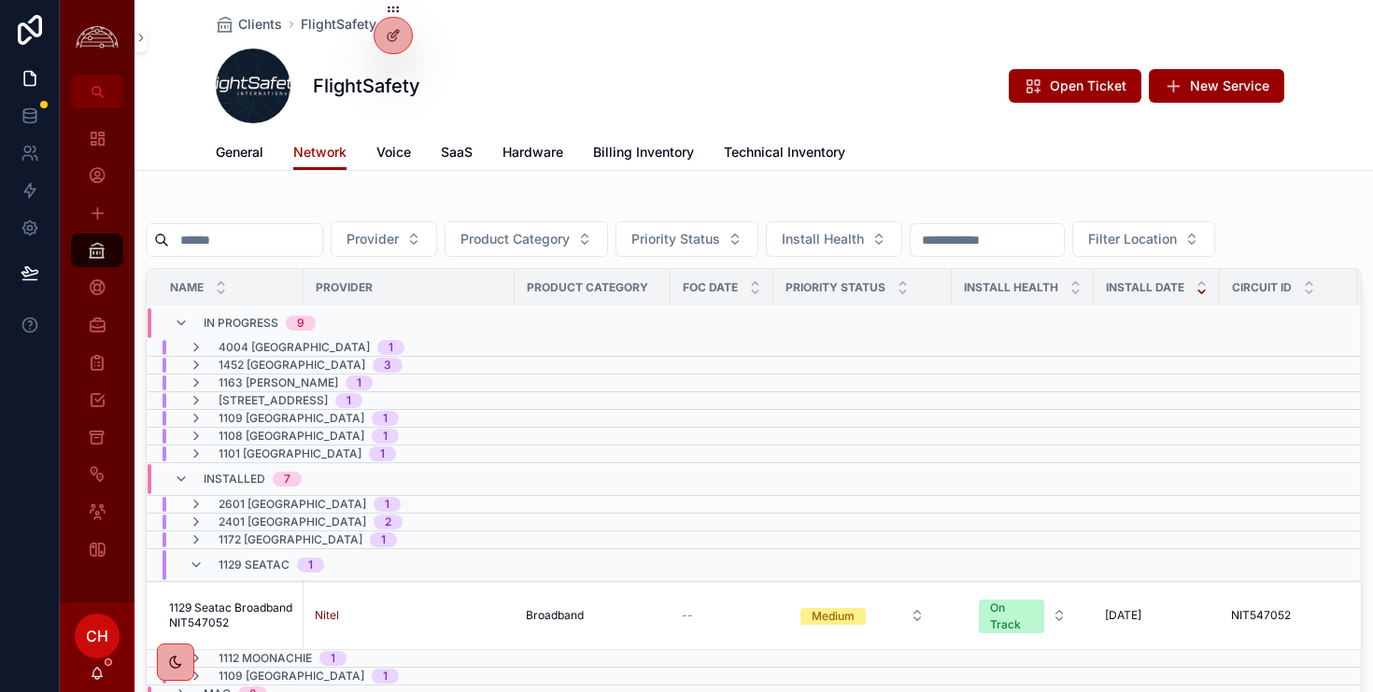
click at [205, 560] on div "1129 Seatac 1" at bounding box center [256, 565] width 135 height 30
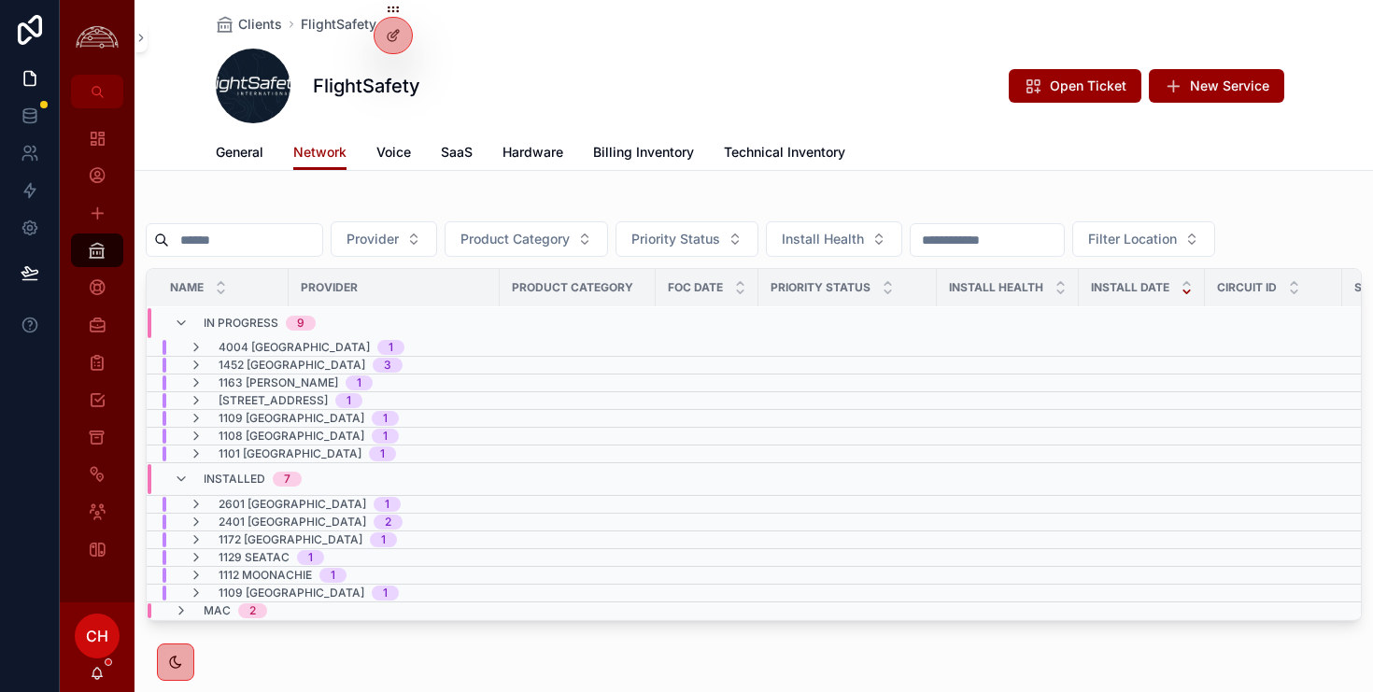
scroll to position [18, 0]
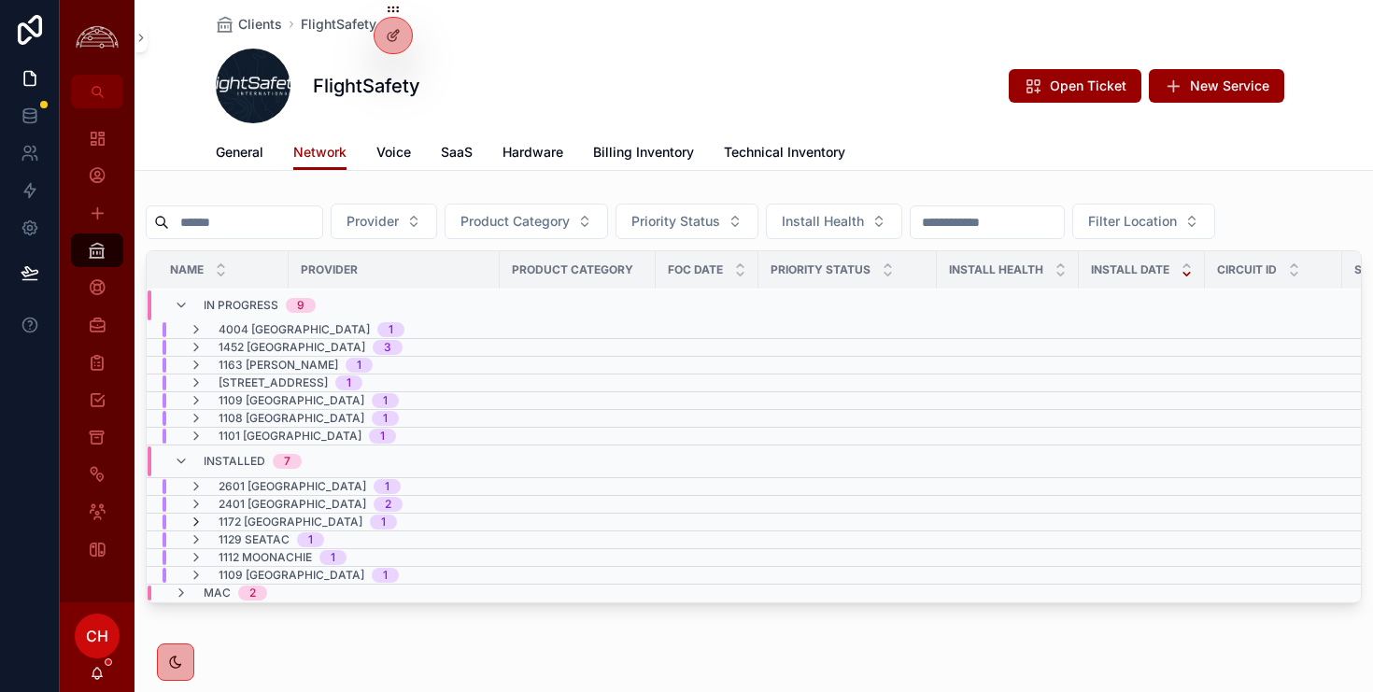
click at [197, 522] on icon "scrollable content" at bounding box center [196, 522] width 15 height 15
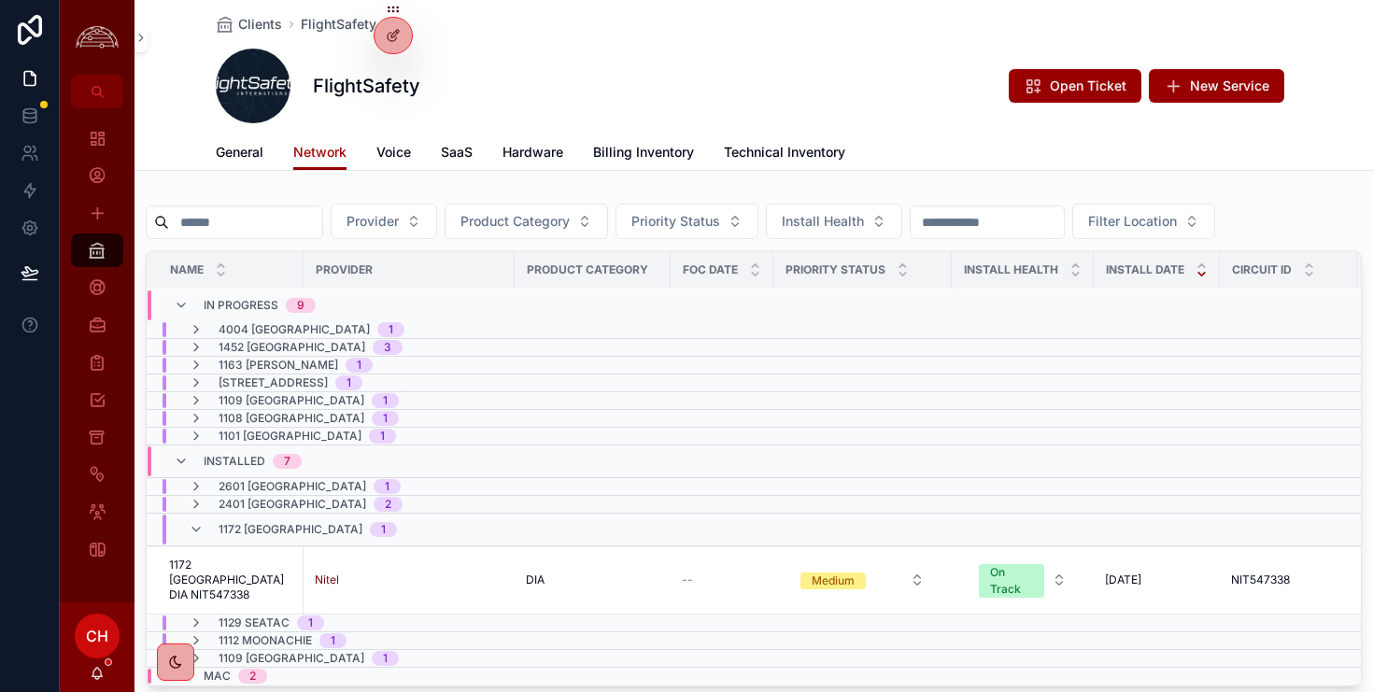
click at [197, 522] on icon "scrollable content" at bounding box center [196, 529] width 15 height 15
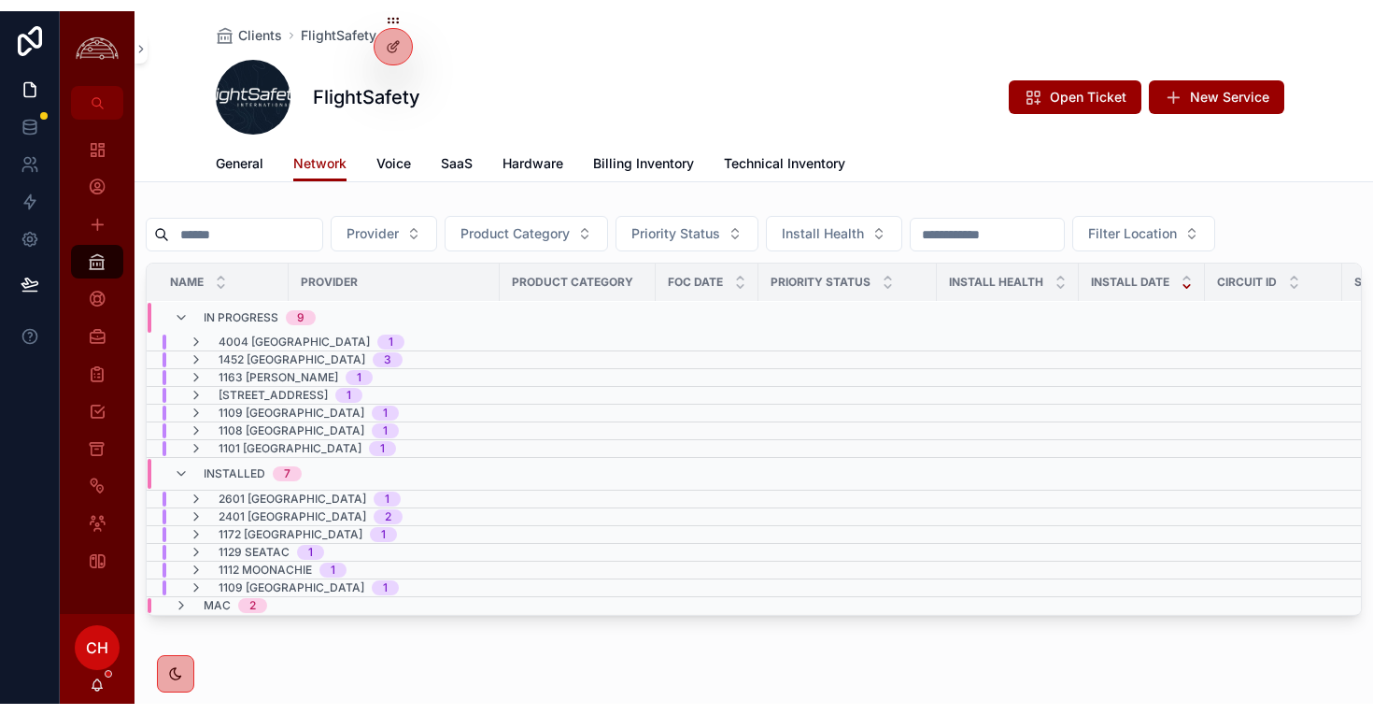
scroll to position [0, 0]
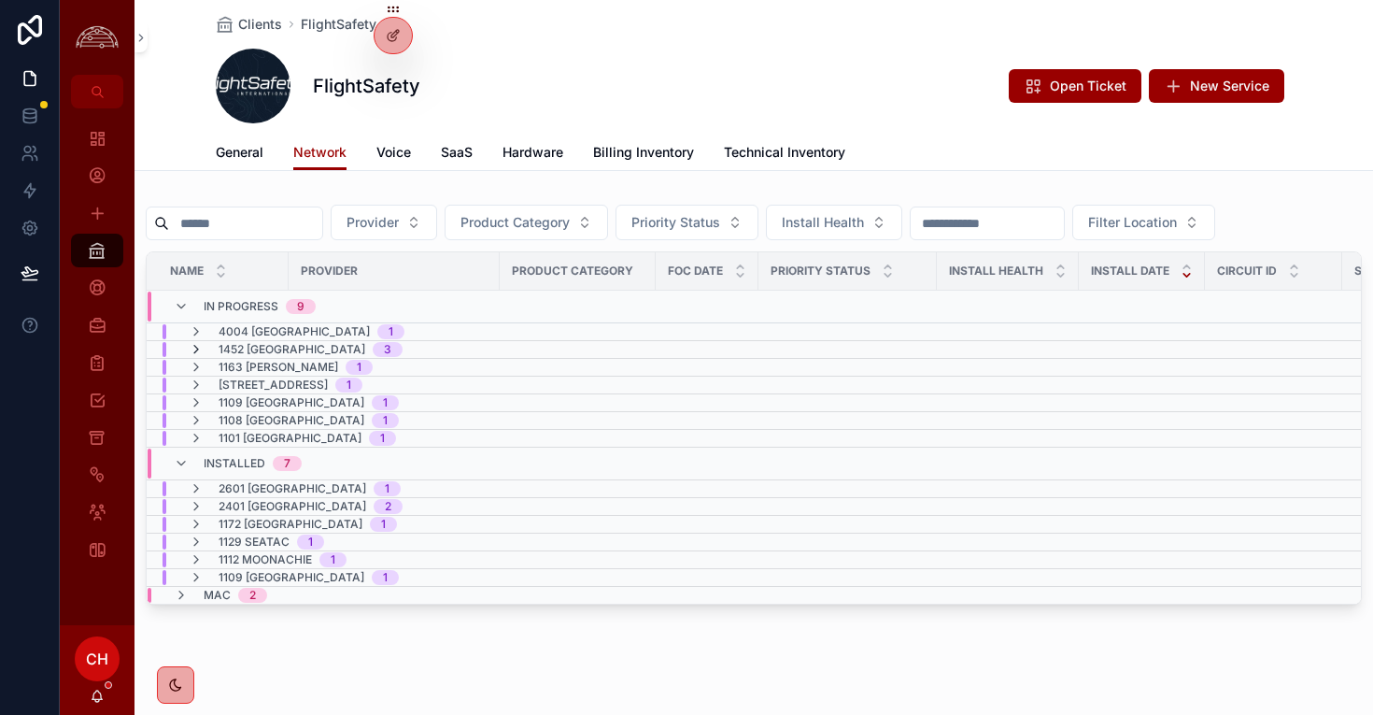
click at [196, 347] on icon "scrollable content" at bounding box center [196, 349] width 15 height 15
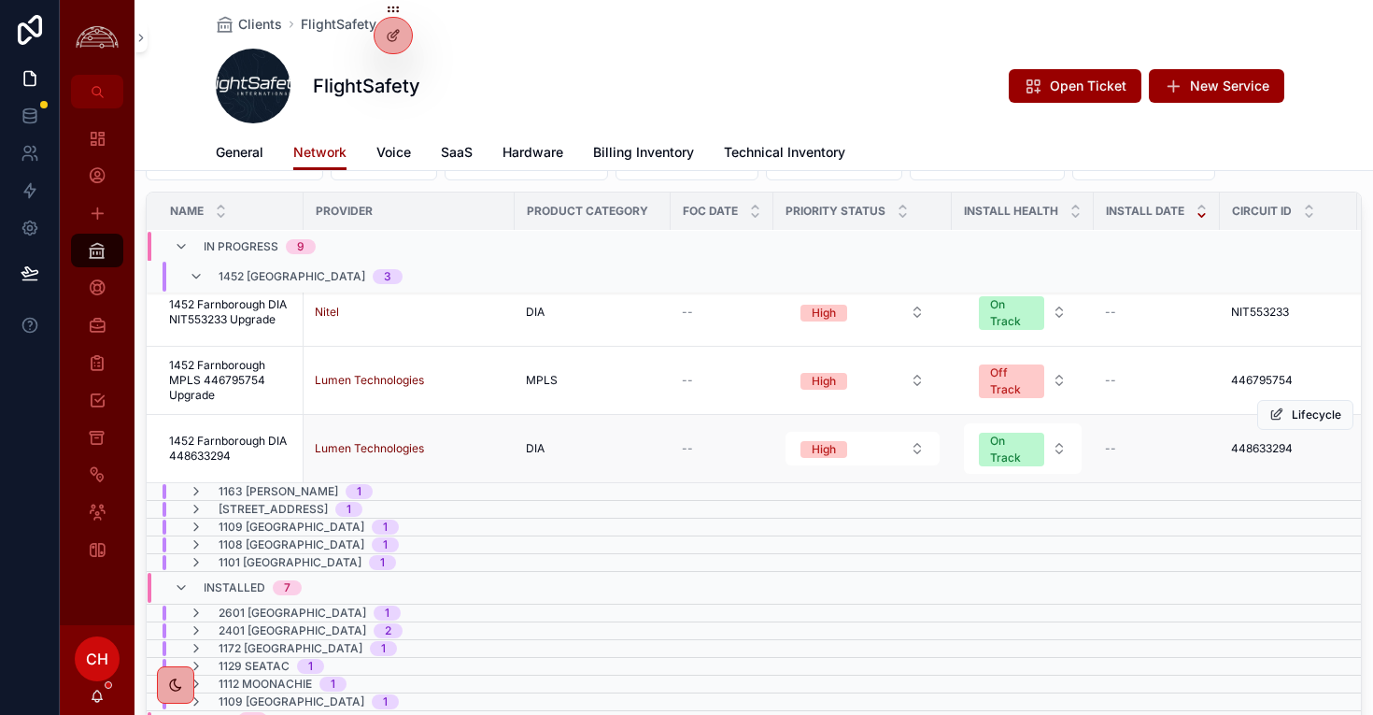
scroll to position [80, 0]
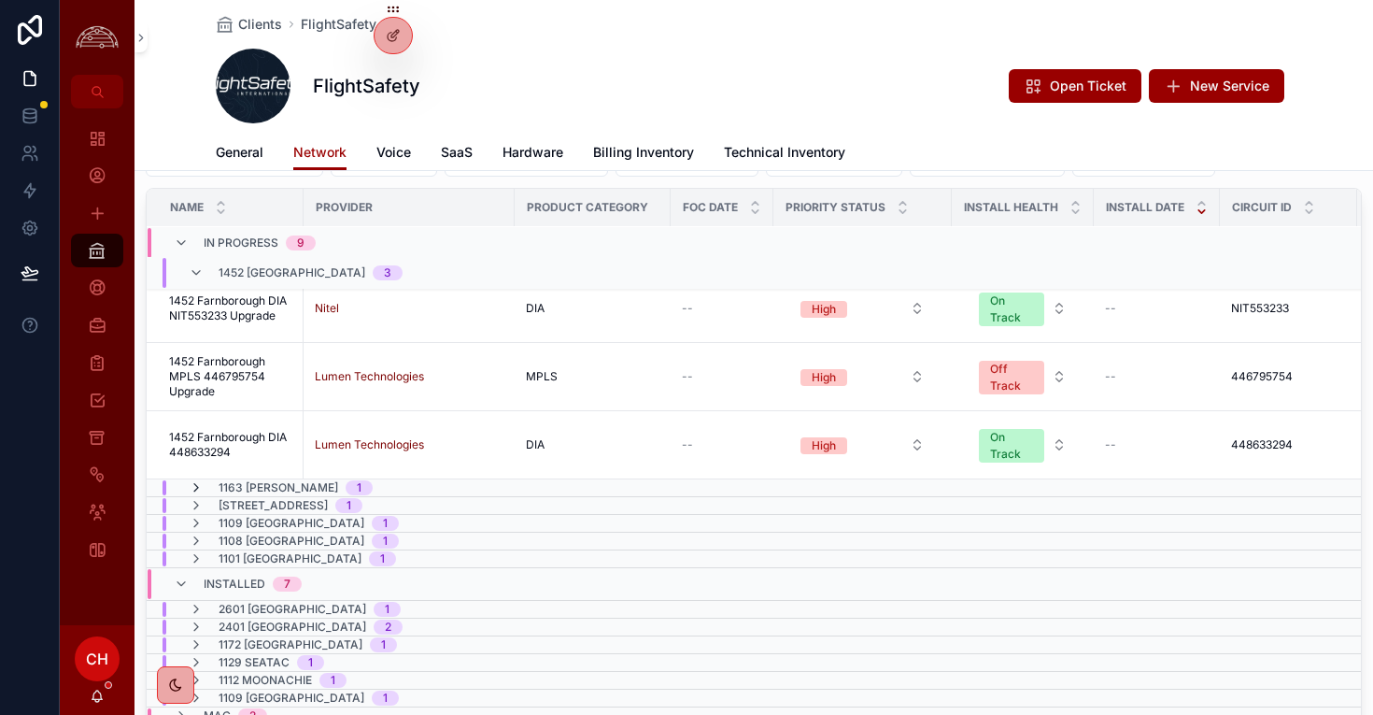
click at [196, 488] on icon "scrollable content" at bounding box center [196, 487] width 15 height 15
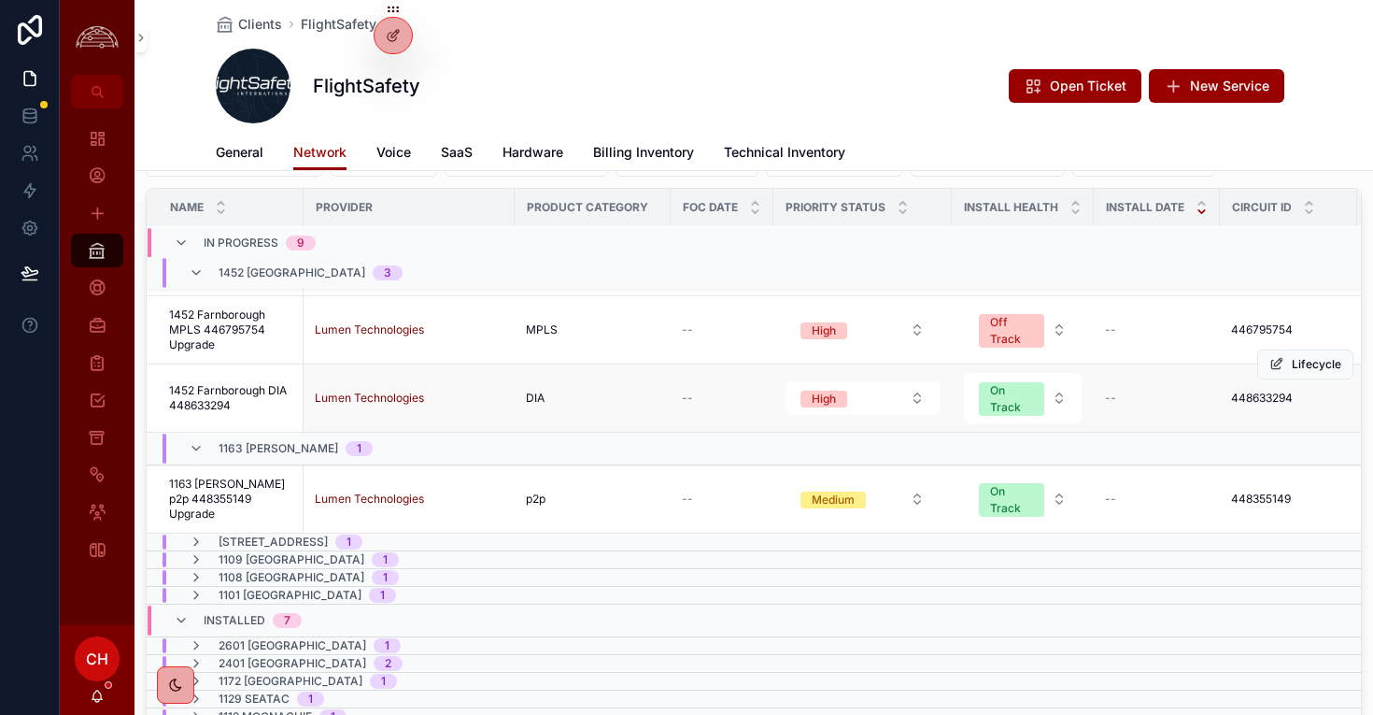
scroll to position [84, 0]
click at [192, 539] on icon "scrollable content" at bounding box center [196, 539] width 15 height 15
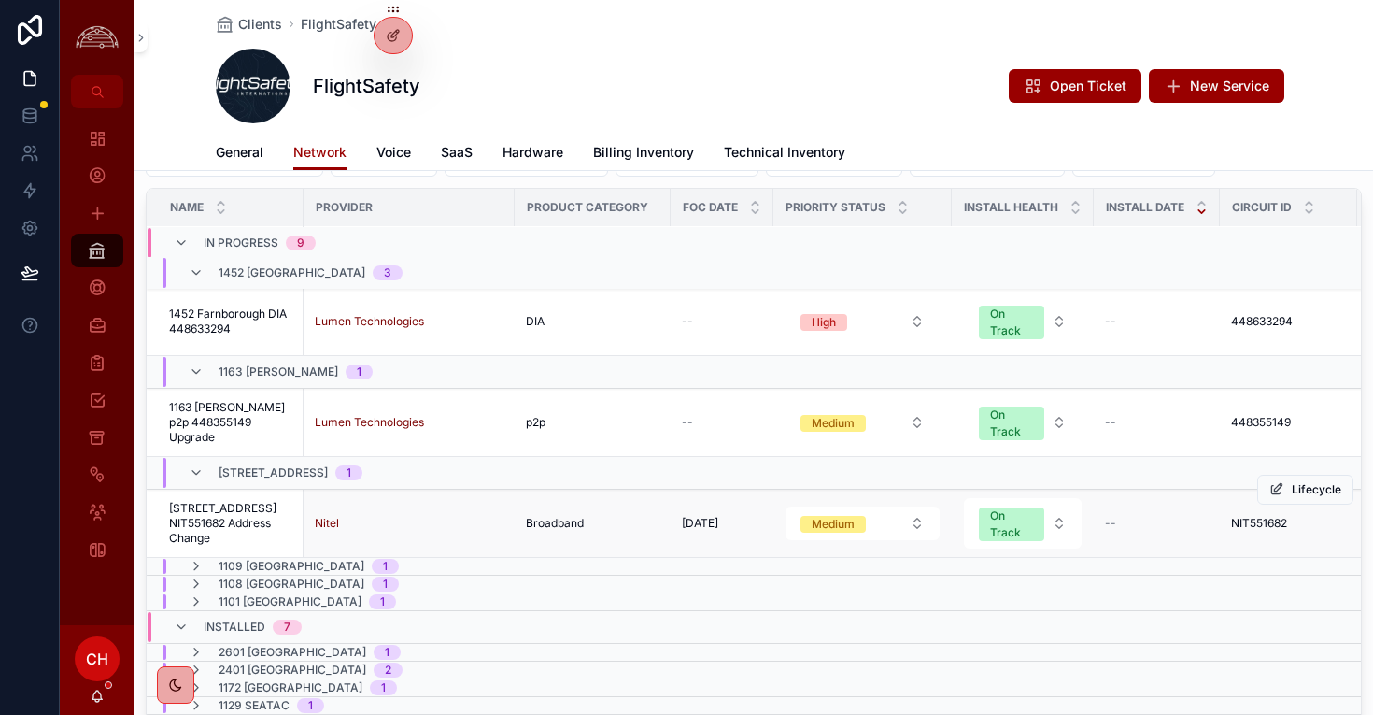
scroll to position [165, 0]
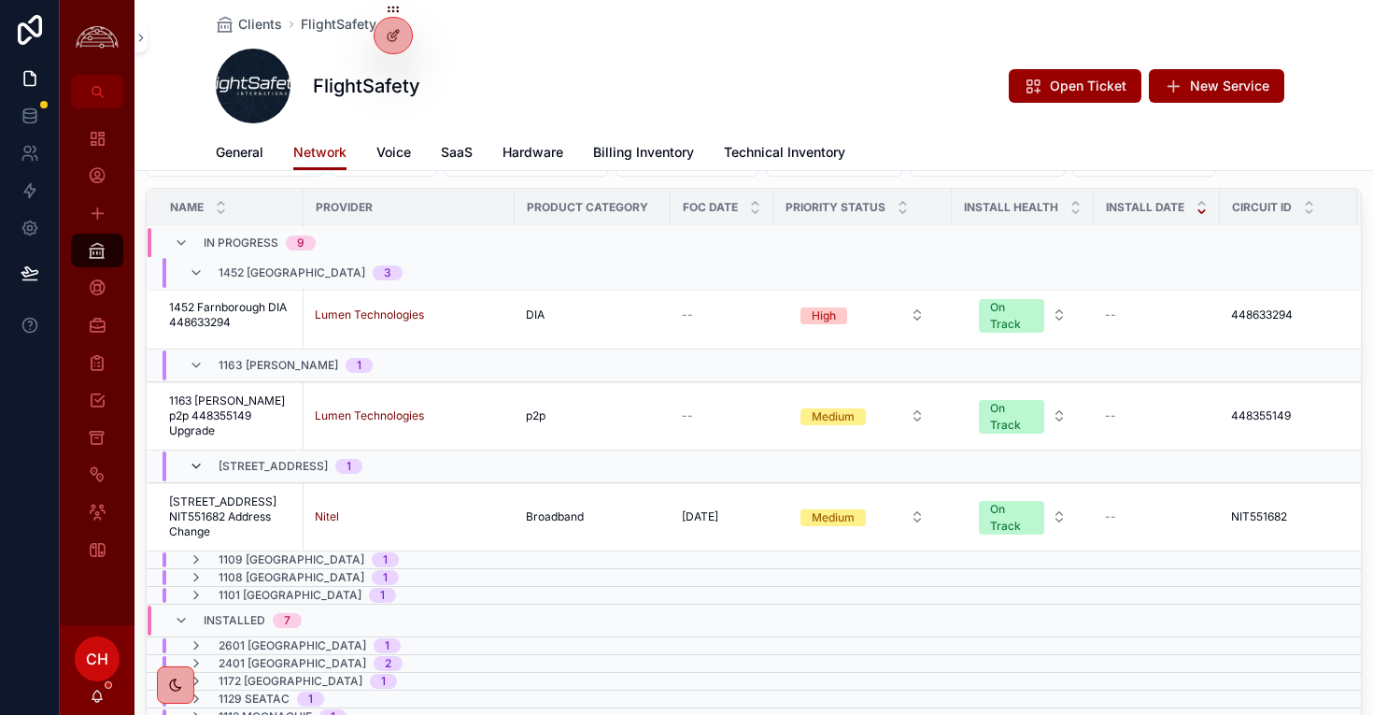
click at [195, 459] on icon "scrollable content" at bounding box center [196, 466] width 15 height 15
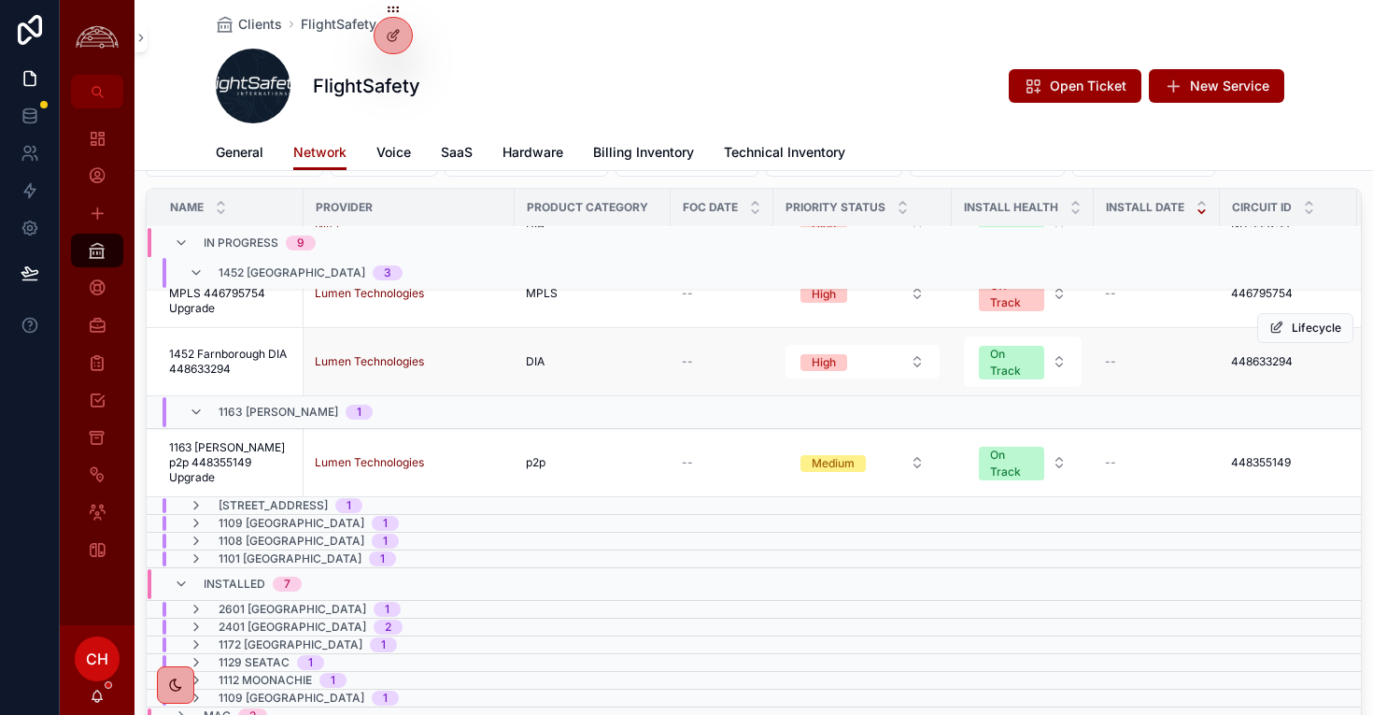
scroll to position [119, 0]
click at [194, 418] on icon "scrollable content" at bounding box center [196, 411] width 15 height 15
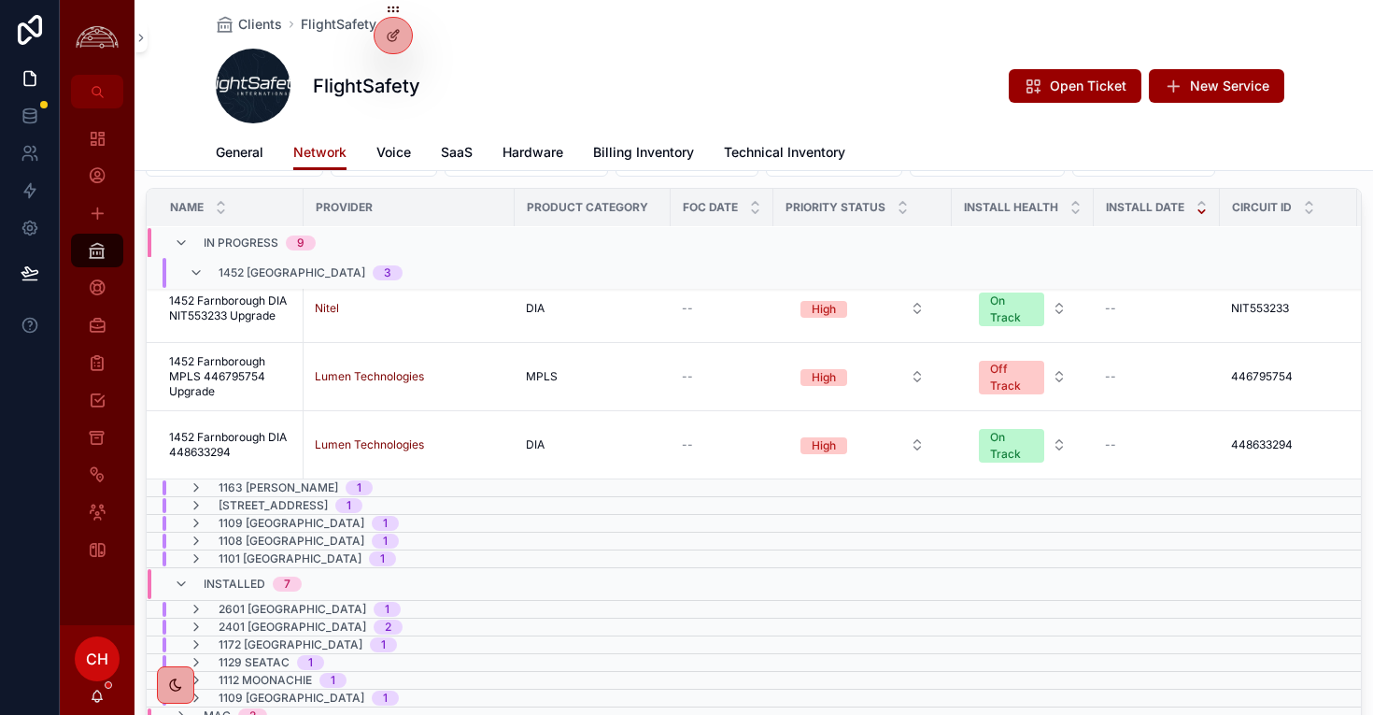
scroll to position [35, 0]
click at [198, 562] on icon "scrollable content" at bounding box center [196, 558] width 15 height 15
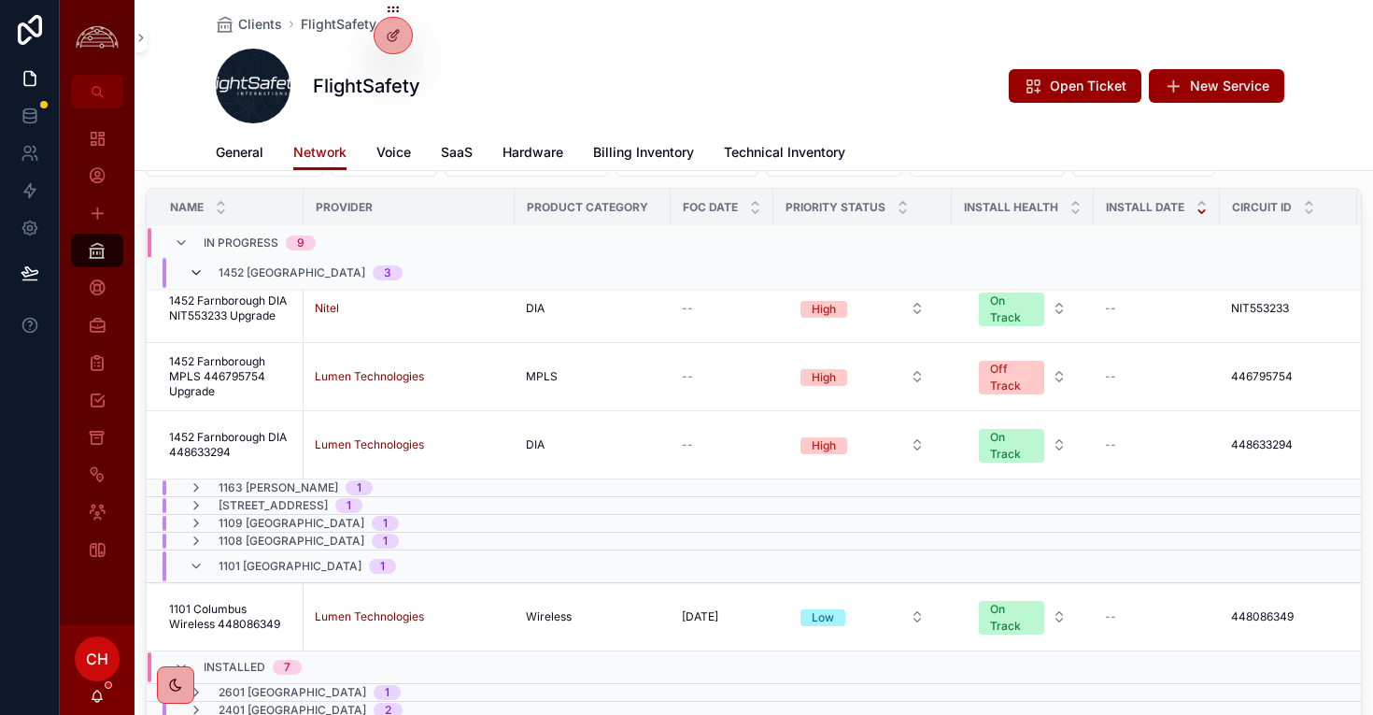
click at [195, 269] on icon "scrollable content" at bounding box center [196, 272] width 15 height 15
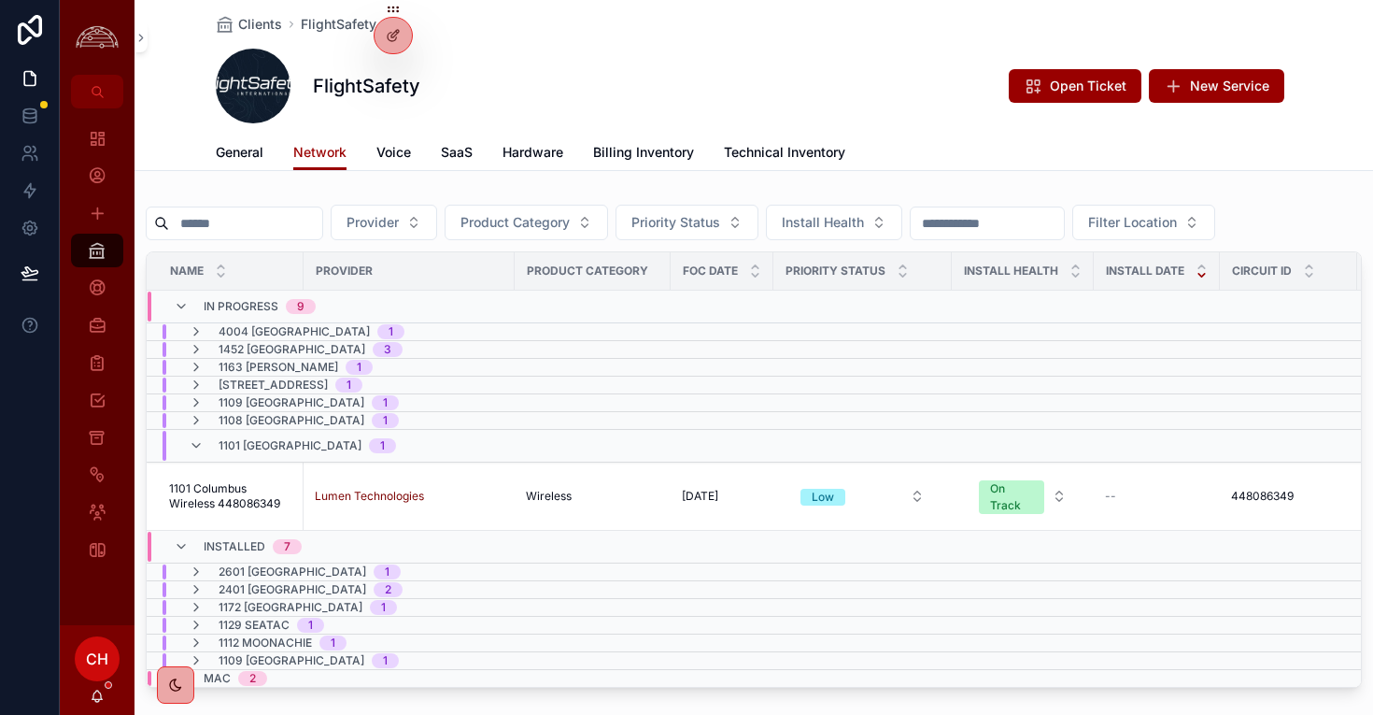
scroll to position [14, 0]
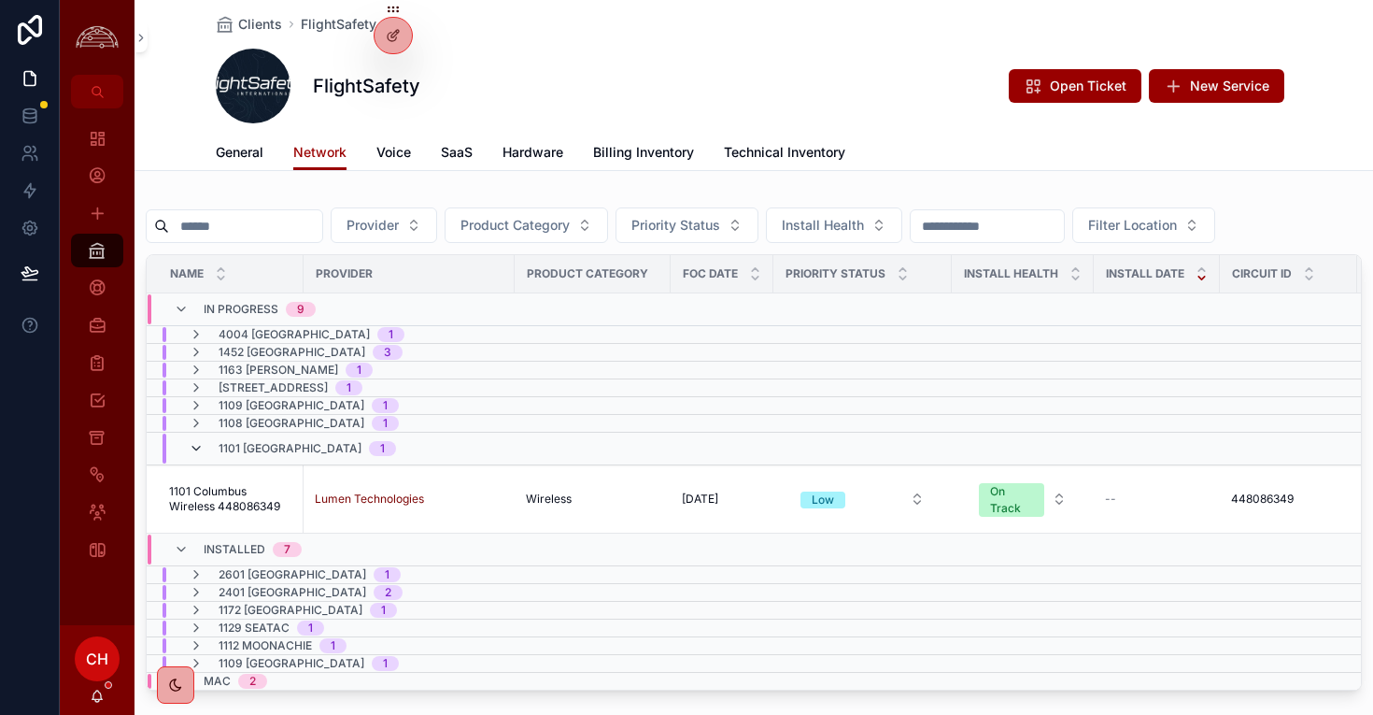
click at [200, 448] on icon "scrollable content" at bounding box center [196, 448] width 15 height 15
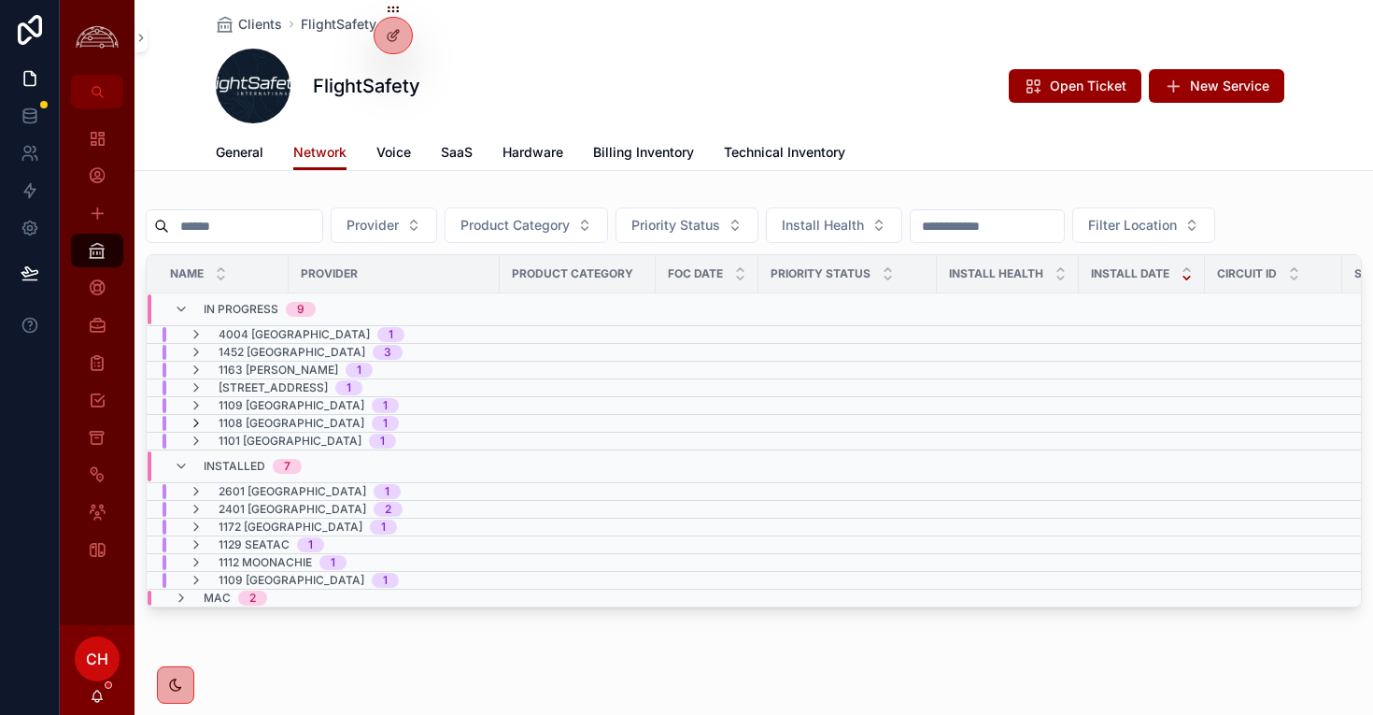
click at [203, 421] on icon "scrollable content" at bounding box center [196, 423] width 15 height 15
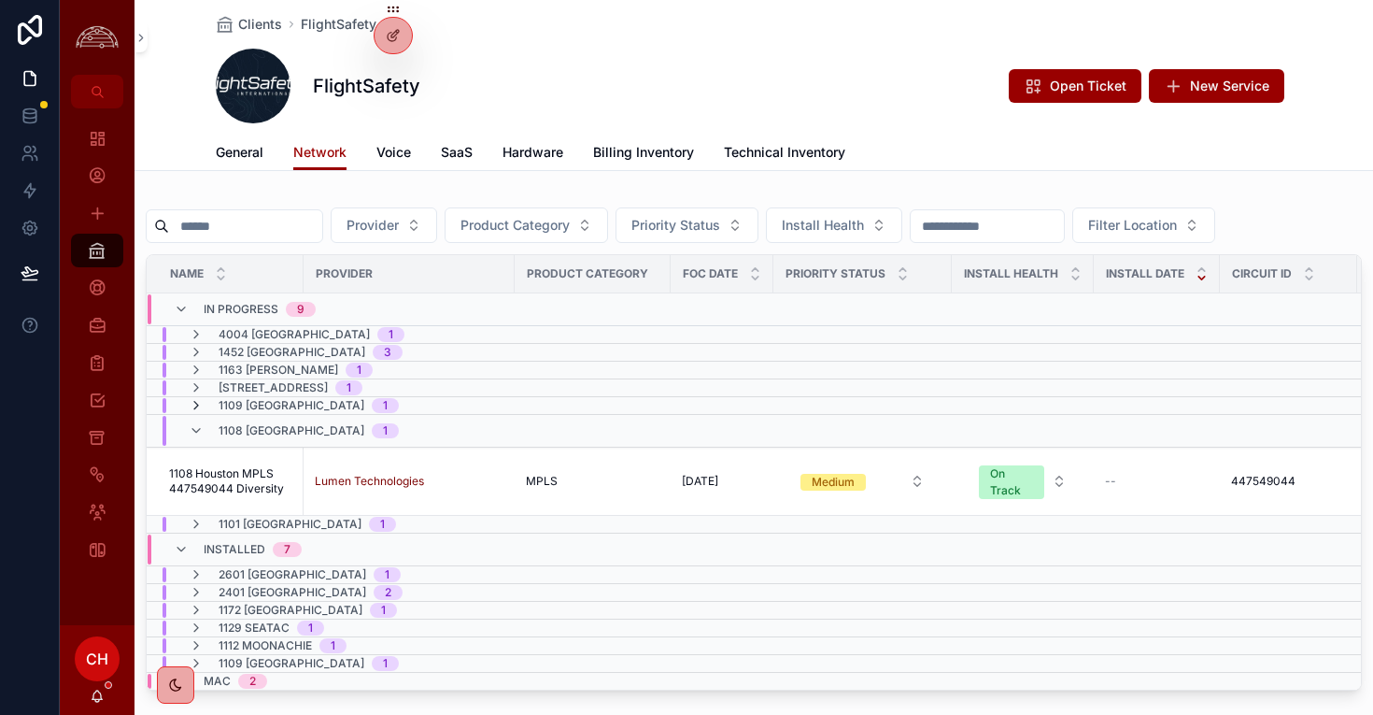
click at [200, 411] on icon "scrollable content" at bounding box center [196, 405] width 15 height 15
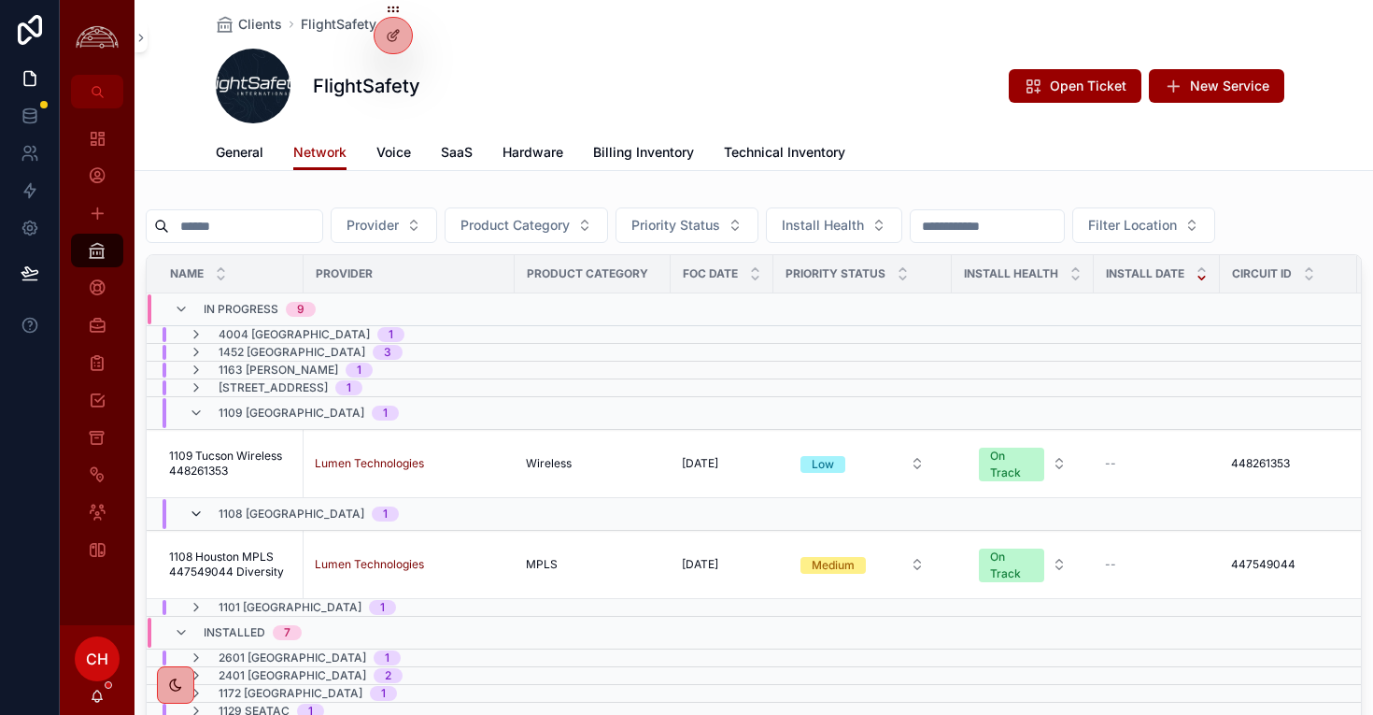
click at [194, 516] on icon "scrollable content" at bounding box center [196, 513] width 15 height 15
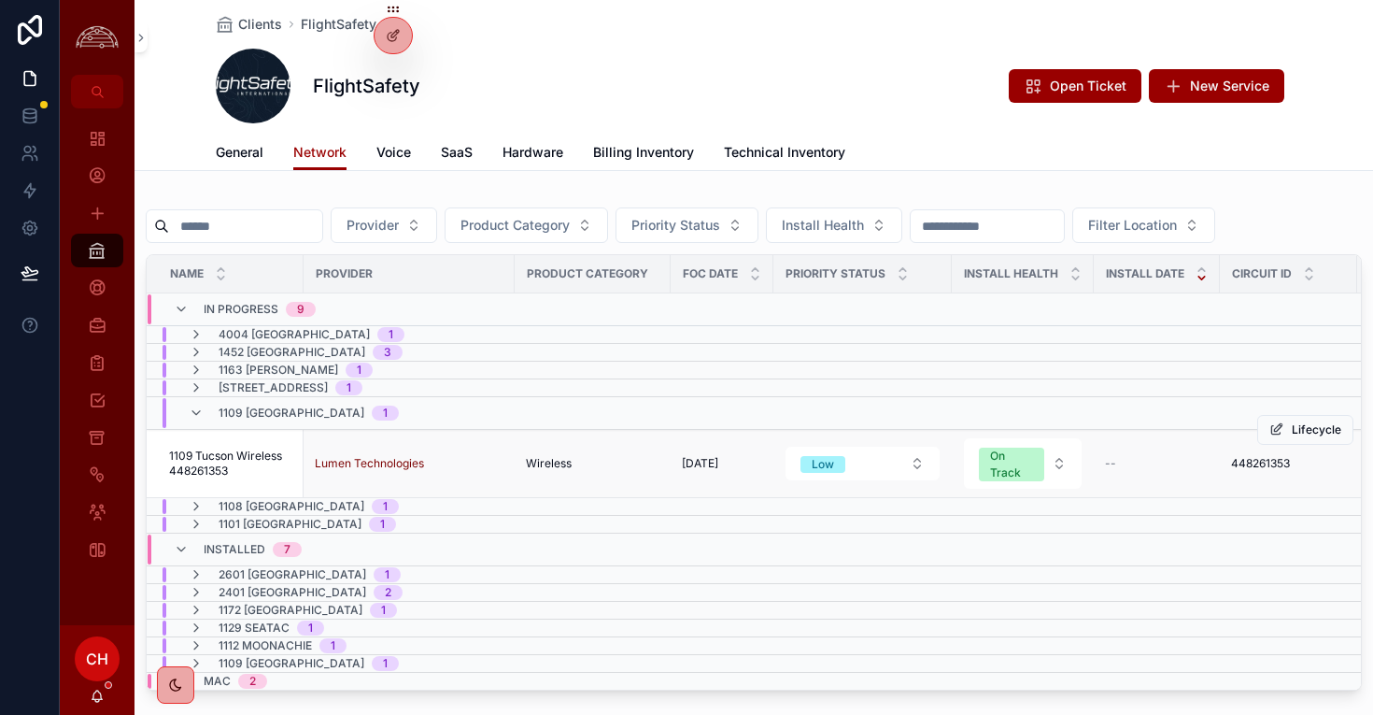
click at [259, 470] on span "1109 Tucson Wireless 448261353" at bounding box center [230, 463] width 123 height 30
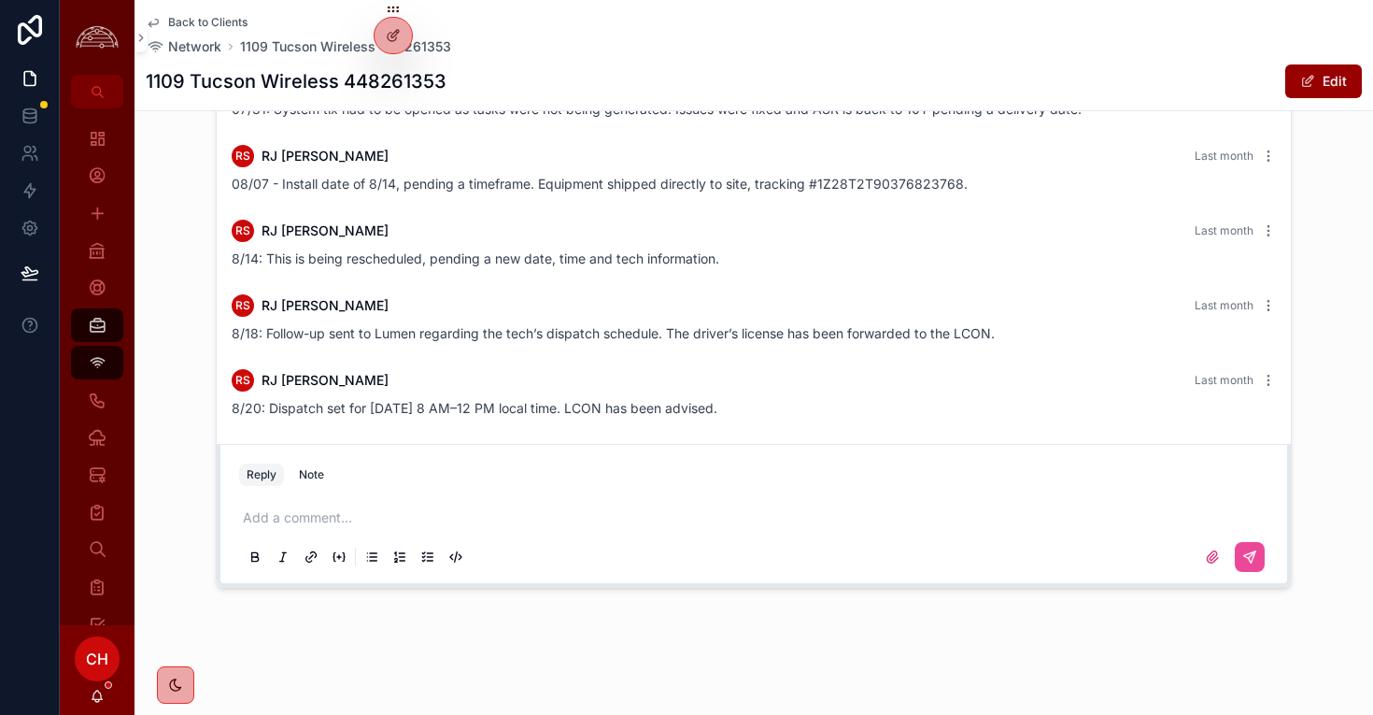
scroll to position [2297, 0]
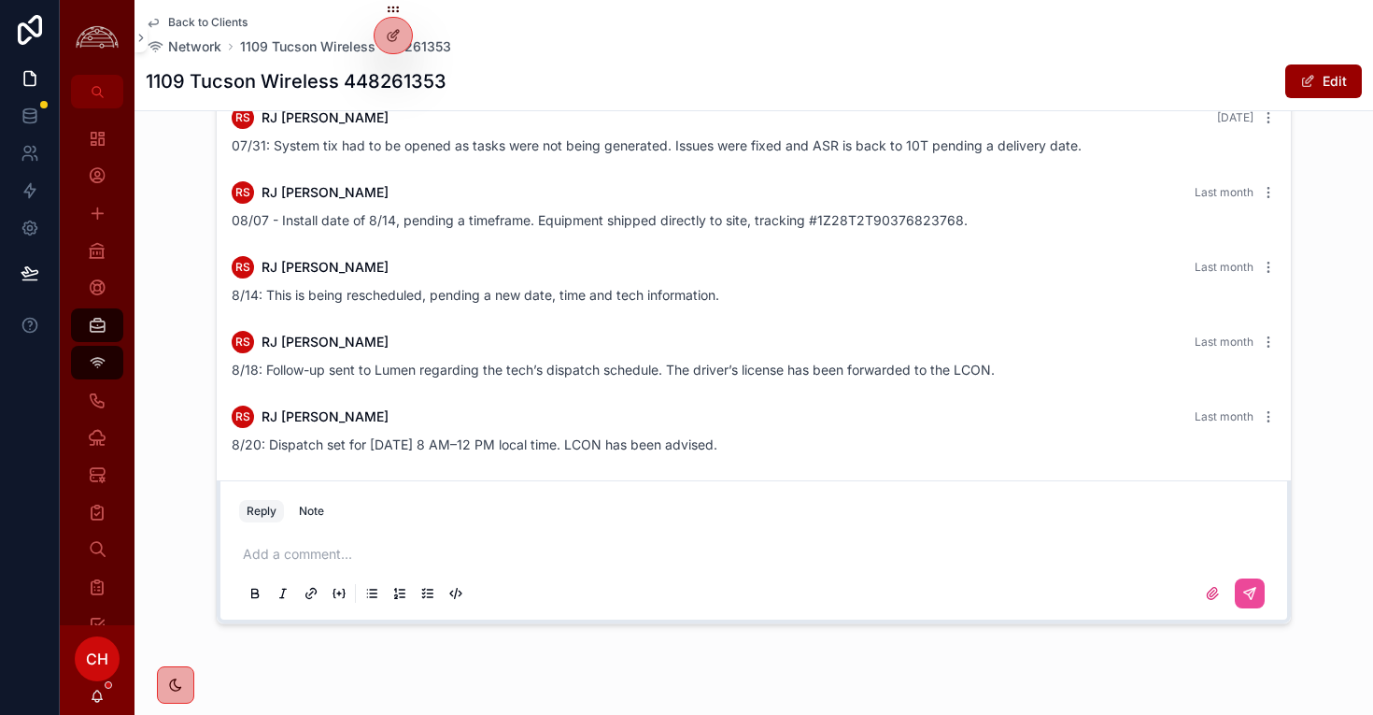
click at [689, 449] on span "8/20: Dispatch set for [DATE] 8 AM–12 PM local time. LCON has been advised." at bounding box center [475, 444] width 486 height 16
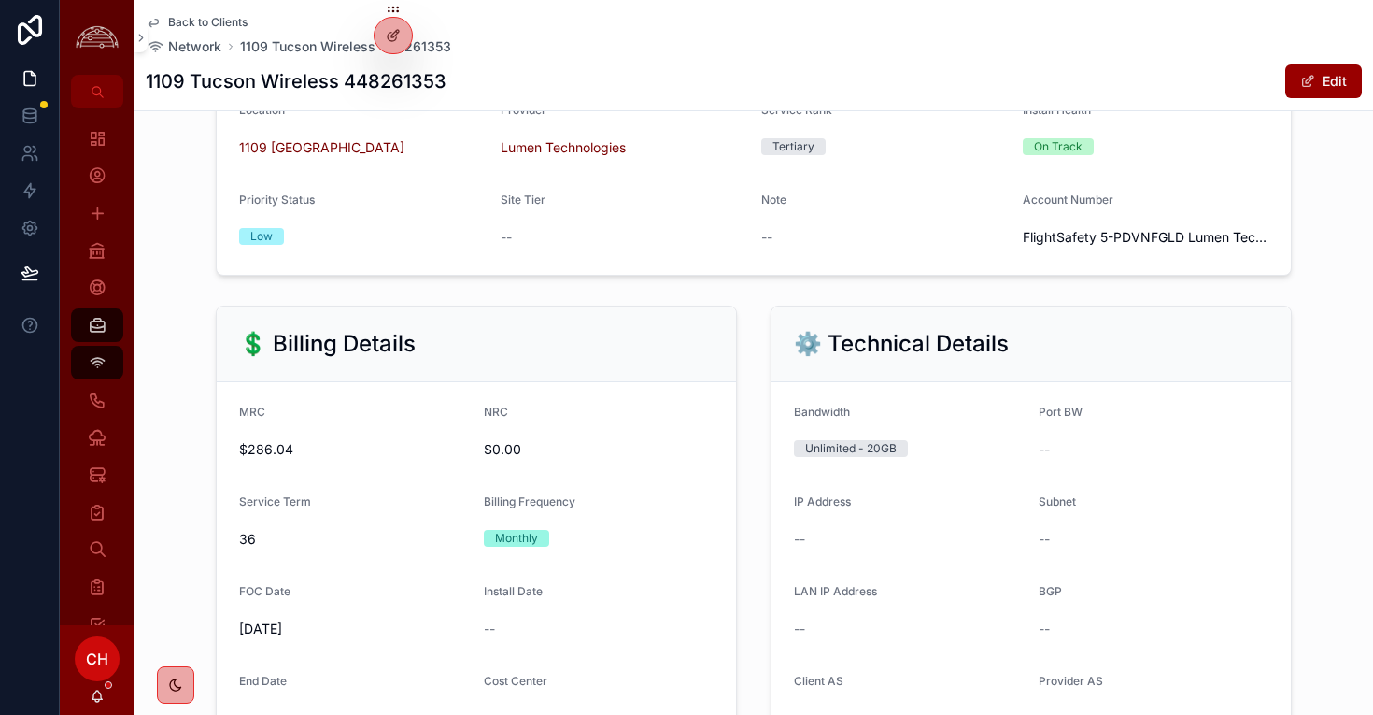
scroll to position [0, 0]
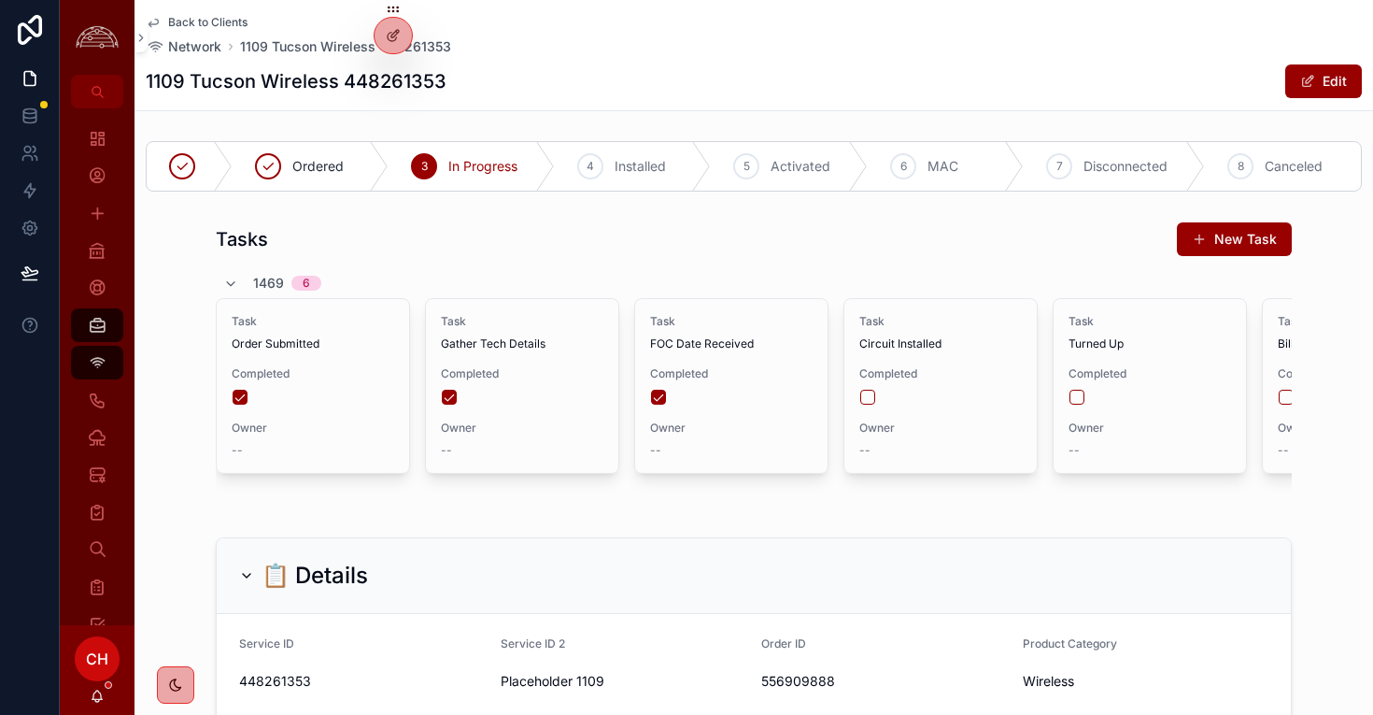
click at [222, 22] on span "Back to Clients" at bounding box center [207, 22] width 79 height 15
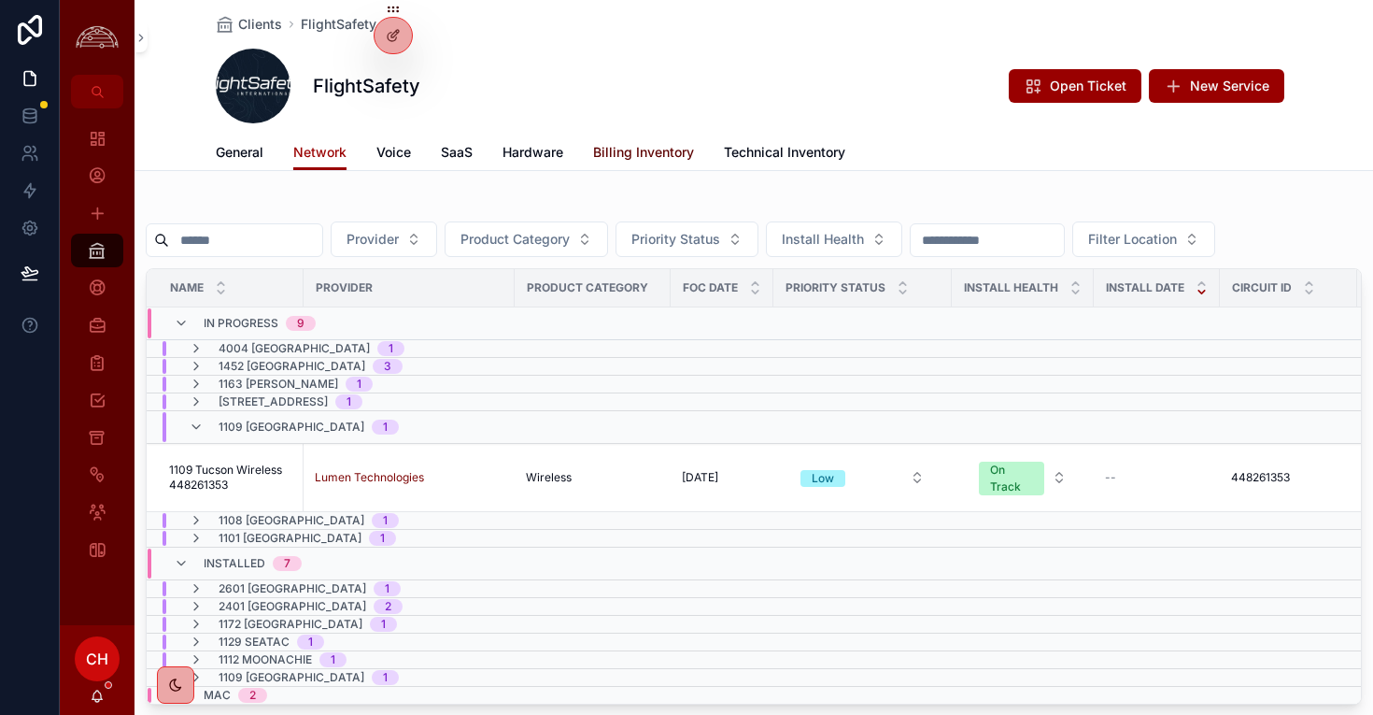
click at [676, 157] on span "Billing Inventory" at bounding box center [643, 152] width 101 height 19
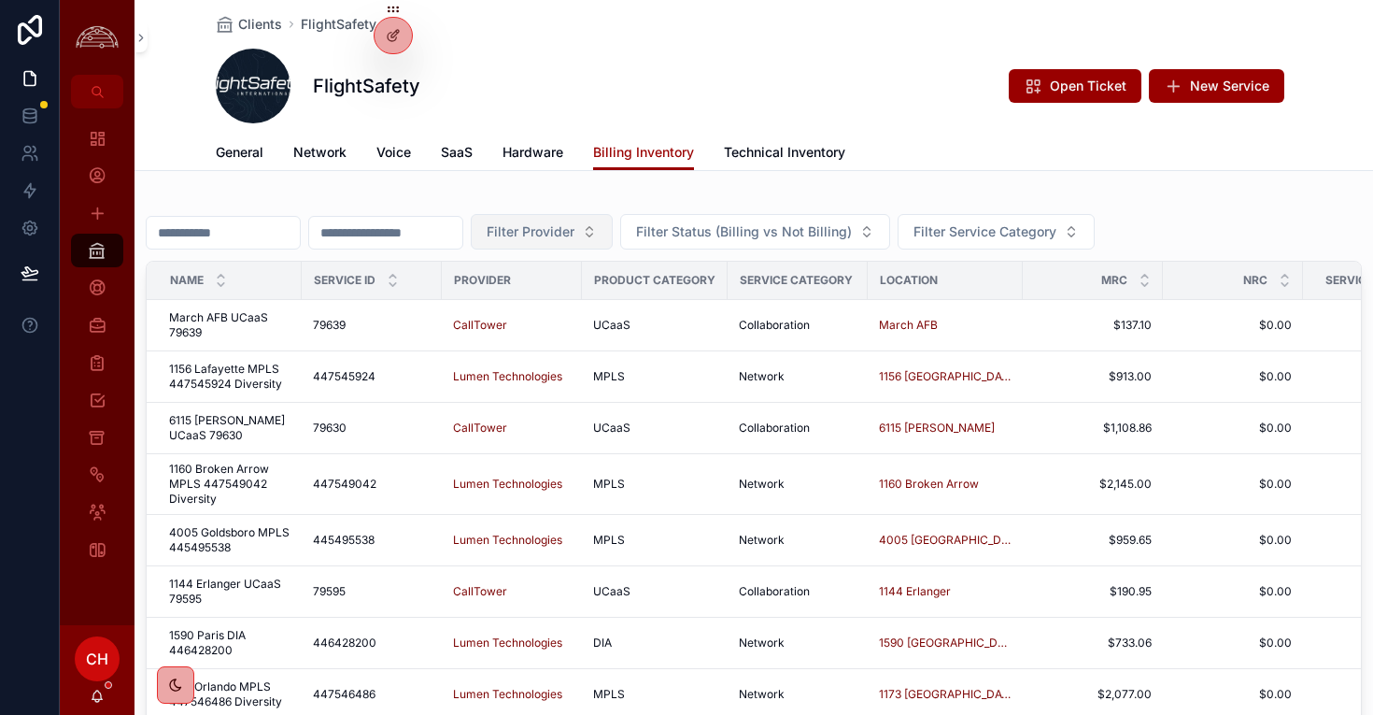
click at [573, 238] on span "Filter Provider" at bounding box center [531, 231] width 88 height 19
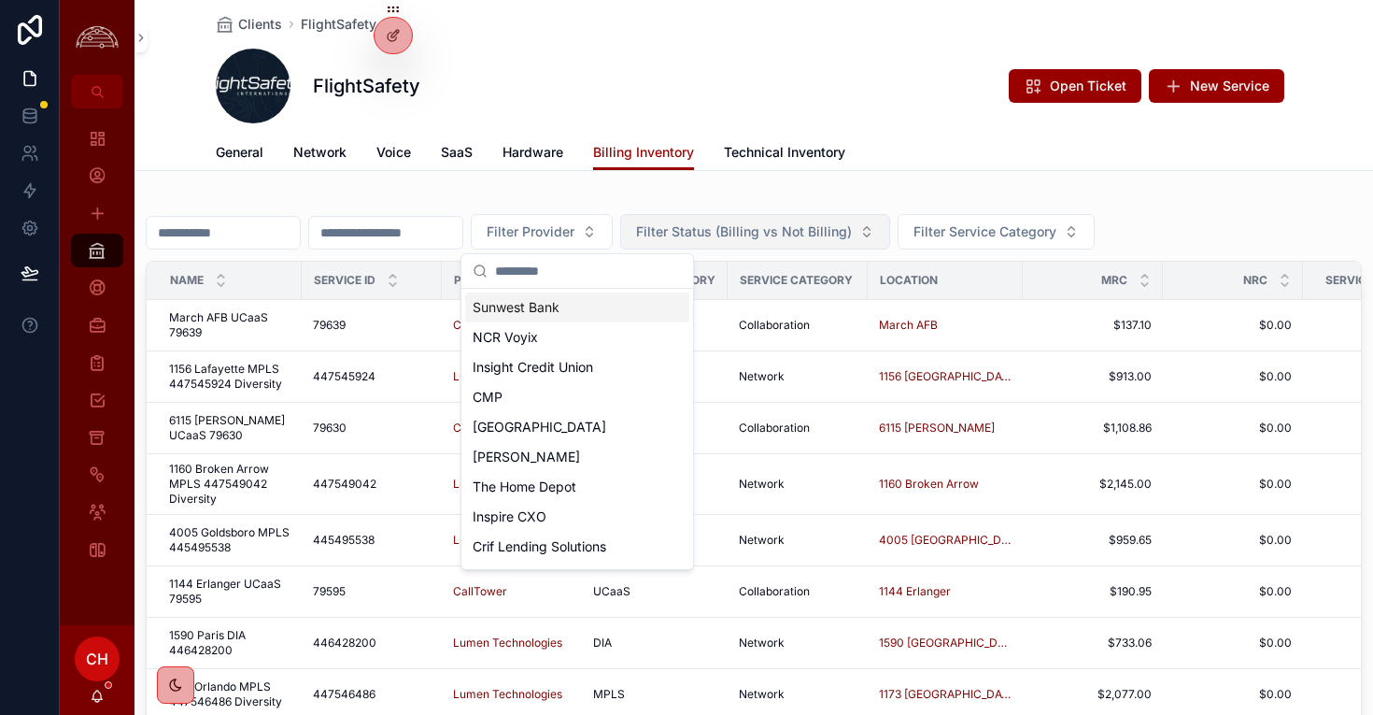
click at [776, 229] on span "Filter Status (Billing vs Not Billing)" at bounding box center [744, 231] width 216 height 19
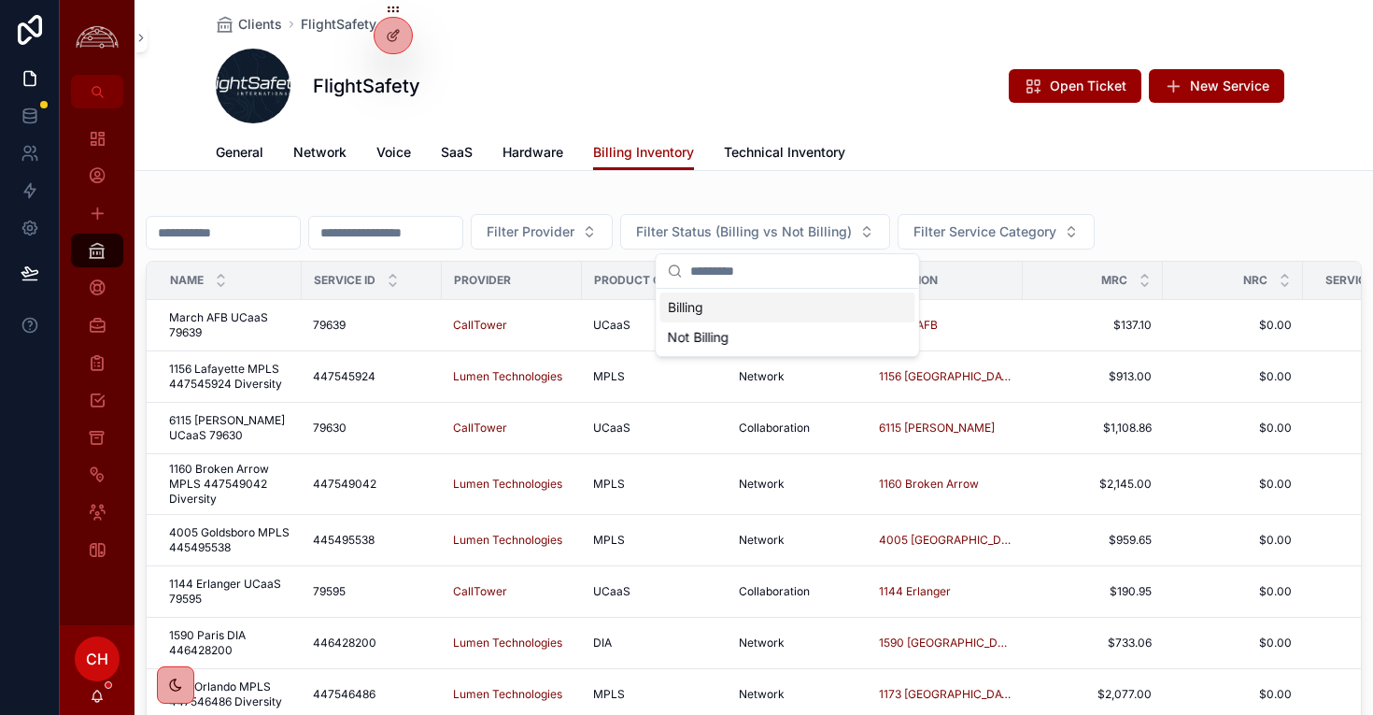
click at [710, 308] on div "Billing" at bounding box center [787, 307] width 255 height 30
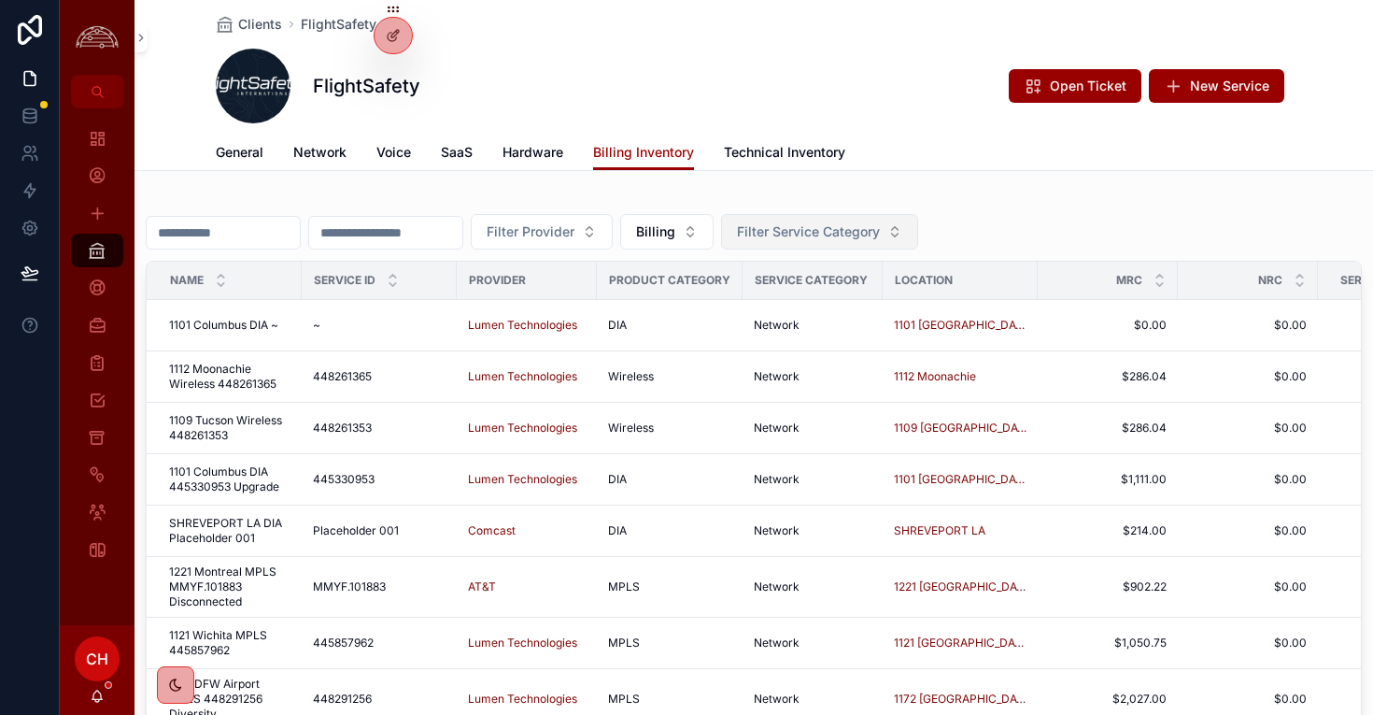
click at [918, 240] on button "Filter Service Category" at bounding box center [819, 231] width 197 height 35
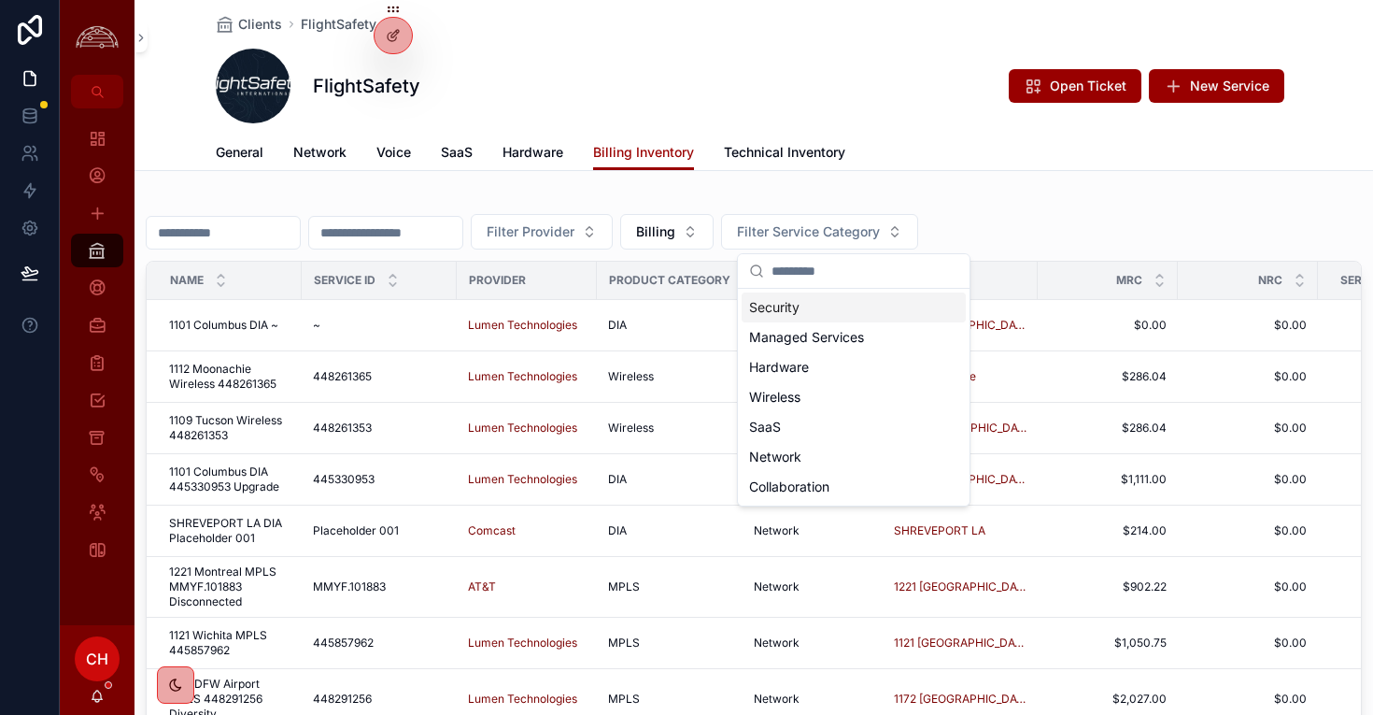
click at [1041, 173] on div "Clients FlightSafety FlightSafety Open Ticket New Service Billing Inventory Gen…" at bounding box center [754, 463] width 1239 height 926
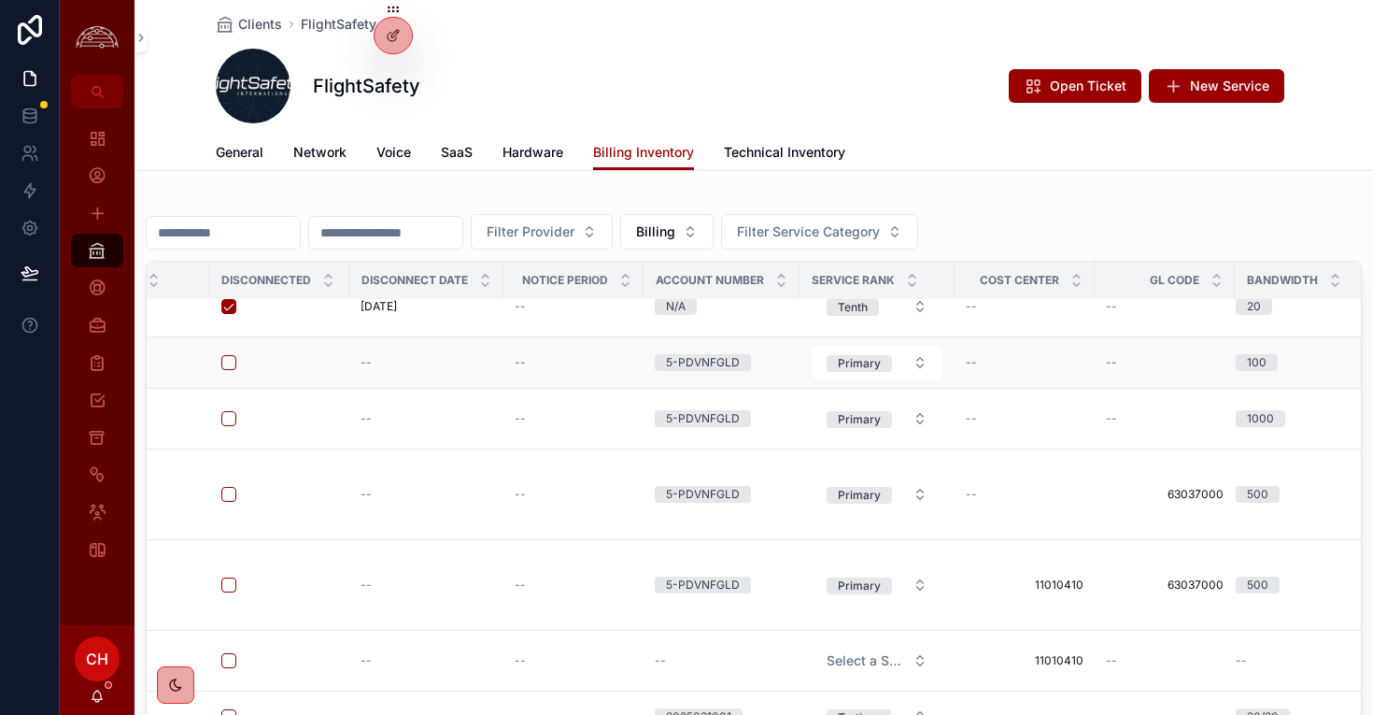
scroll to position [295, 2071]
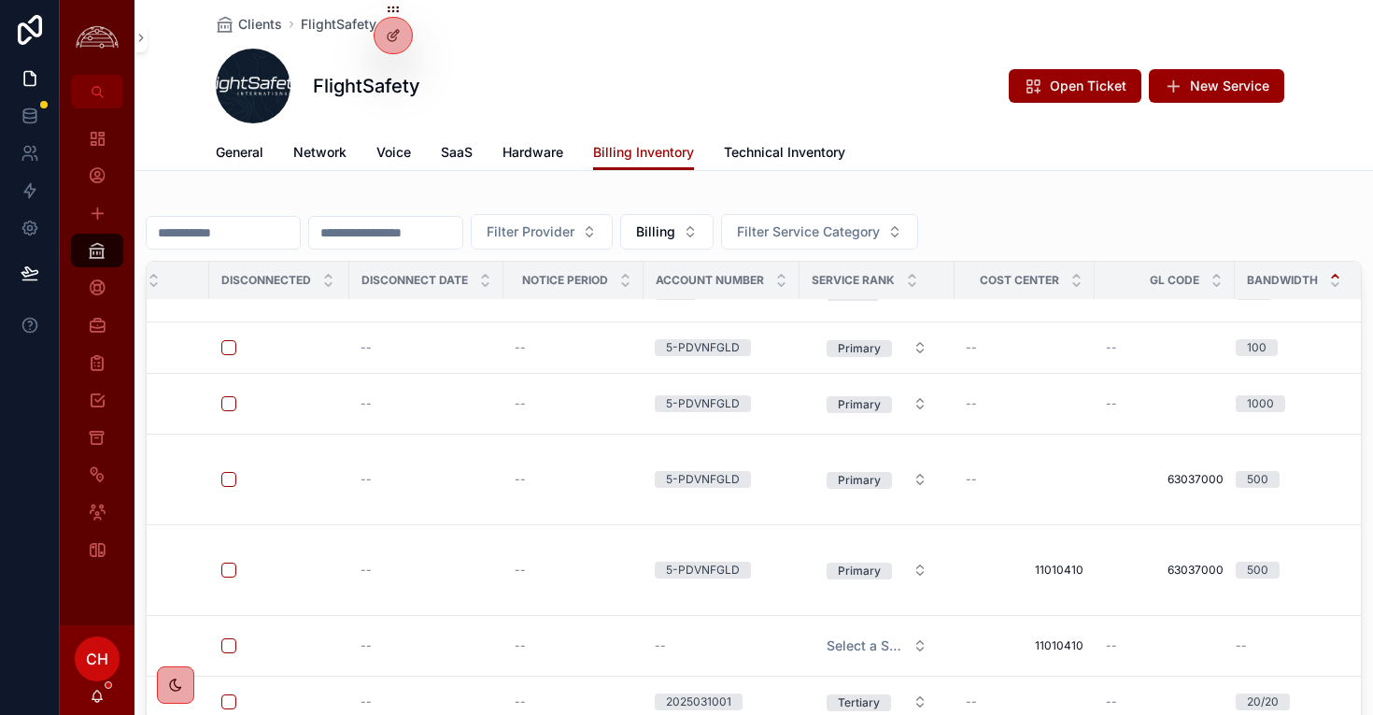
click at [1332, 276] on icon "scrollable content" at bounding box center [1335, 276] width 7 height 3
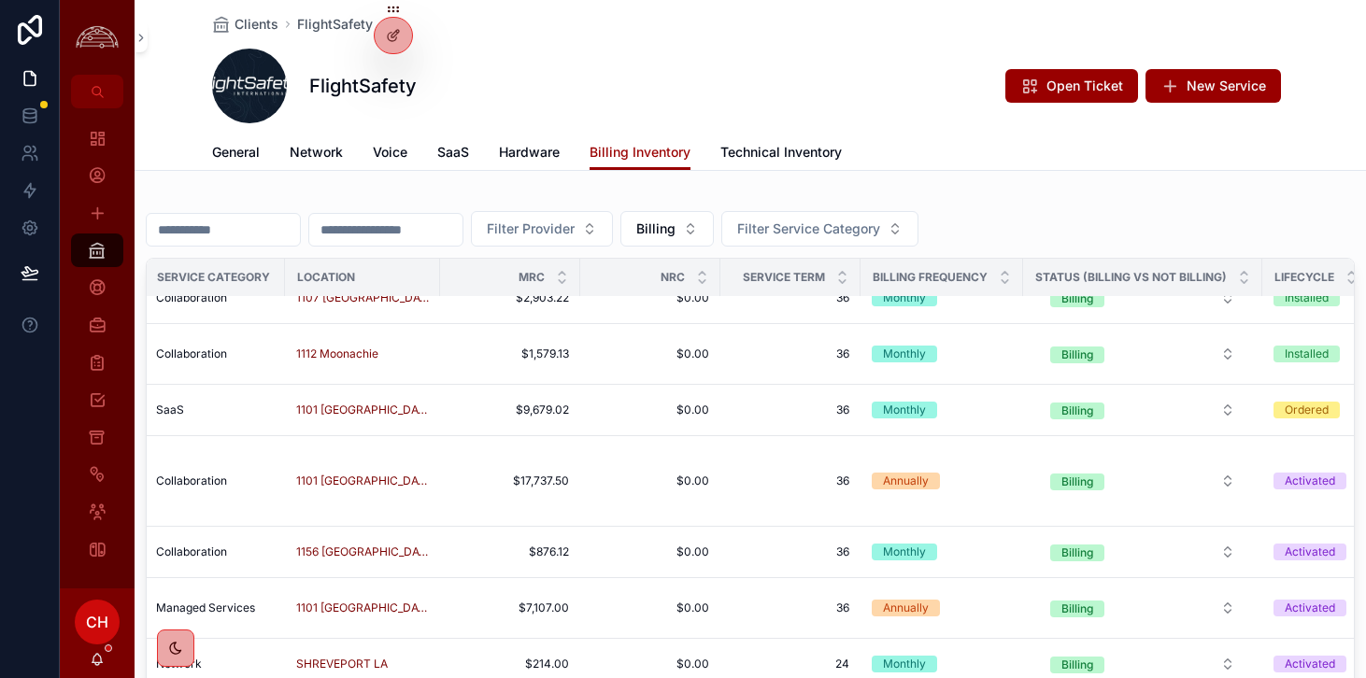
scroll to position [0, 583]
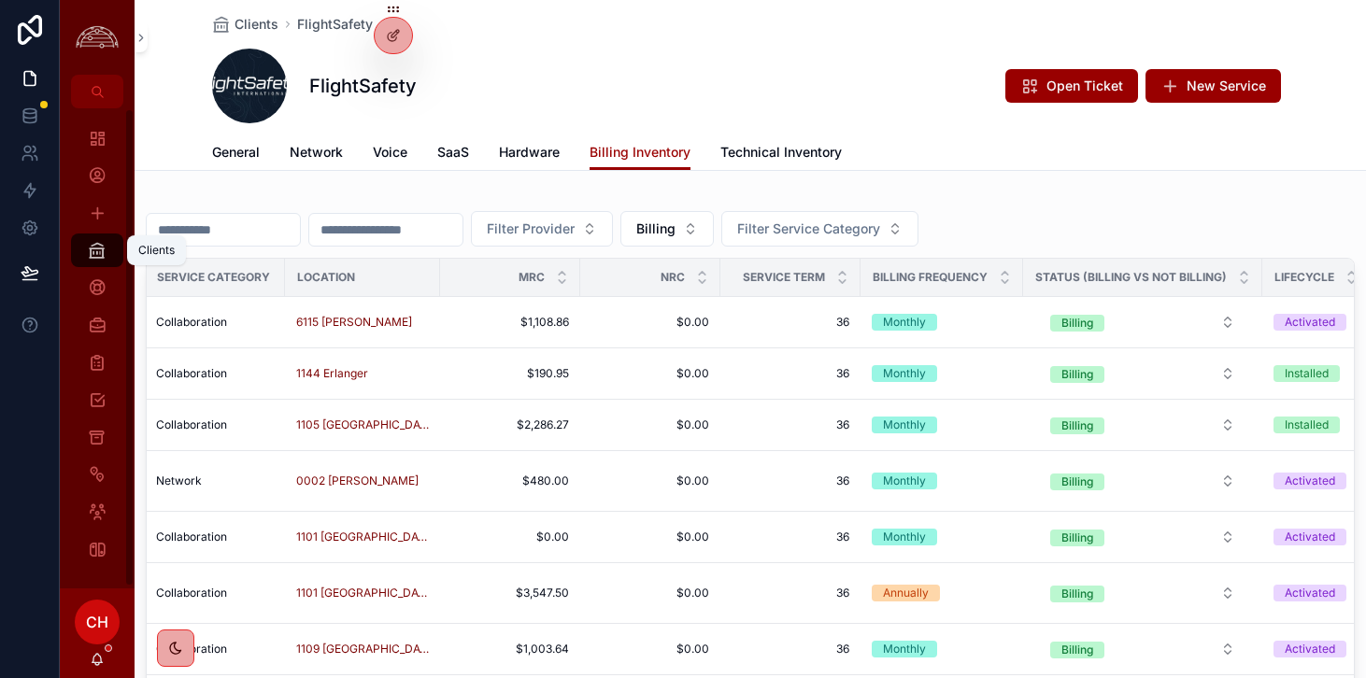
click at [100, 255] on icon "scrollable content" at bounding box center [97, 250] width 19 height 19
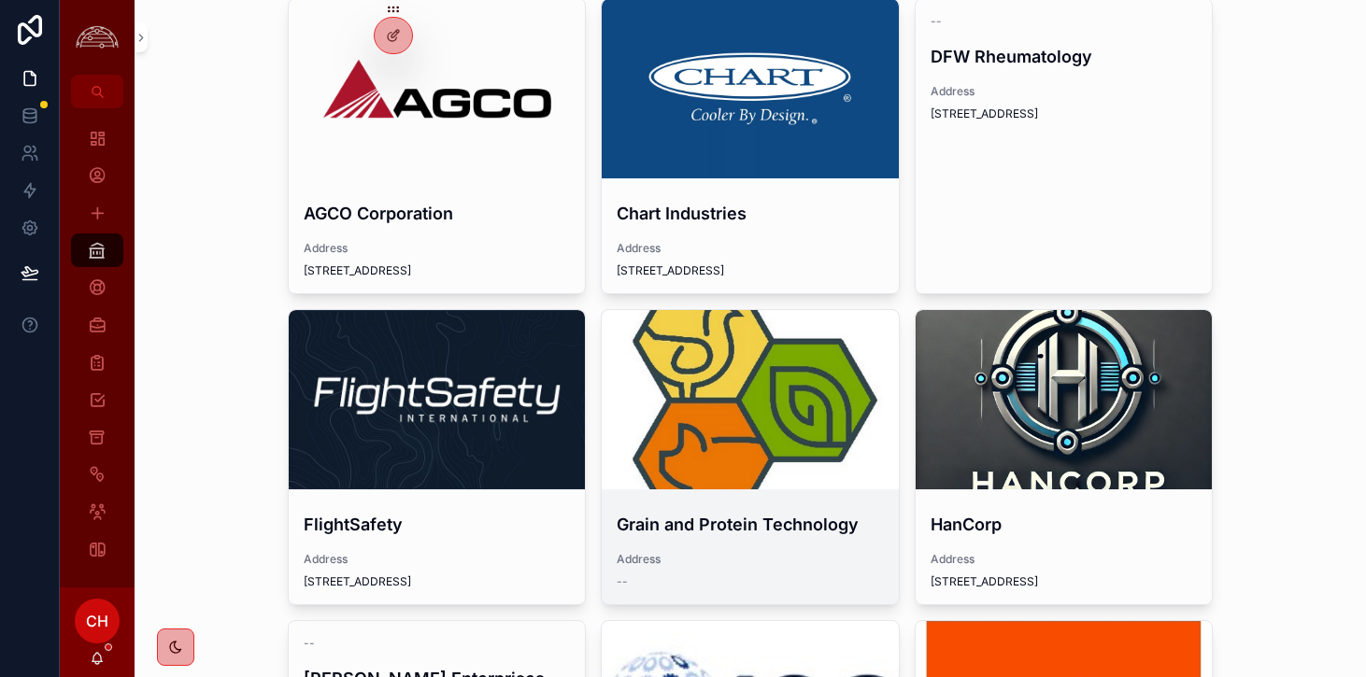
scroll to position [114, 0]
